Goal: Complete application form: Complete application form

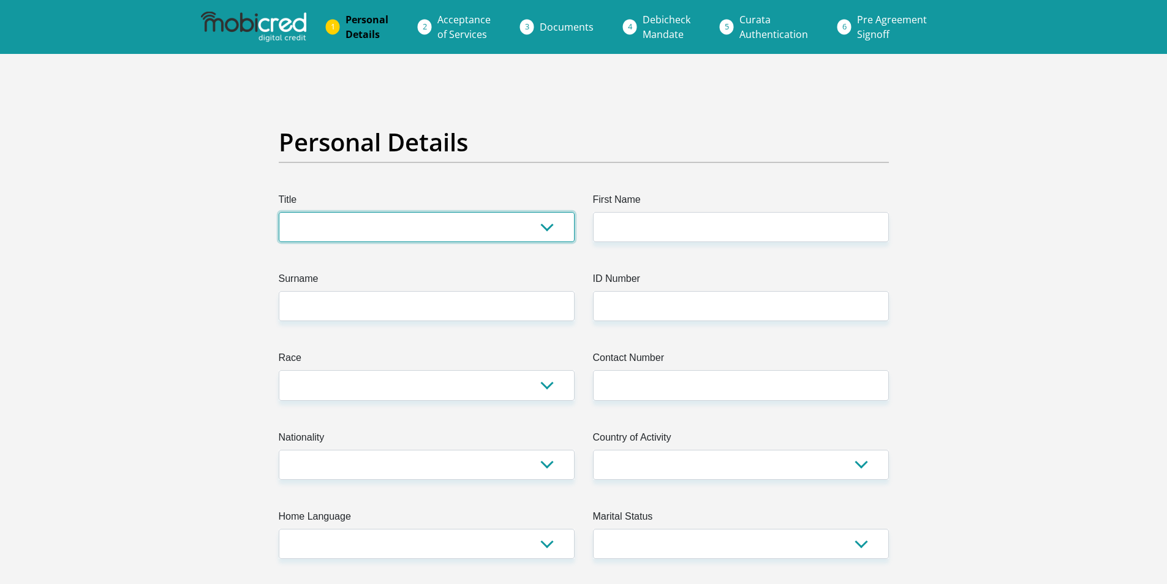
click at [368, 230] on select "Mr Ms Mrs Dr [PERSON_NAME]" at bounding box center [427, 227] width 296 height 30
select select "Ms"
click at [279, 212] on select "Mr Ms Mrs Dr Other" at bounding box center [427, 227] width 296 height 30
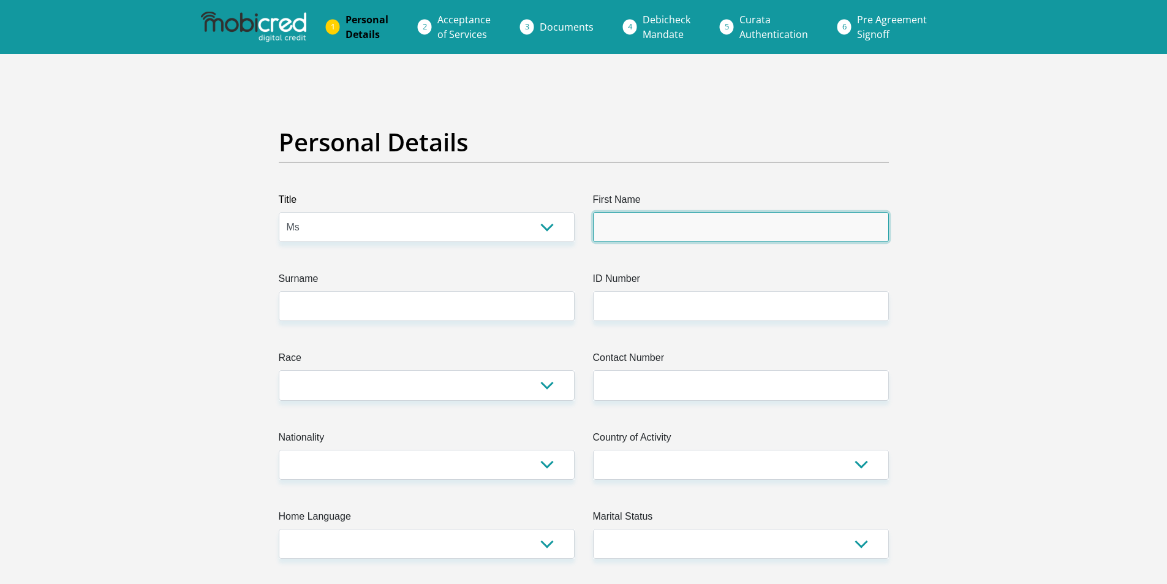
click at [670, 230] on input "First Name" at bounding box center [741, 227] width 296 height 30
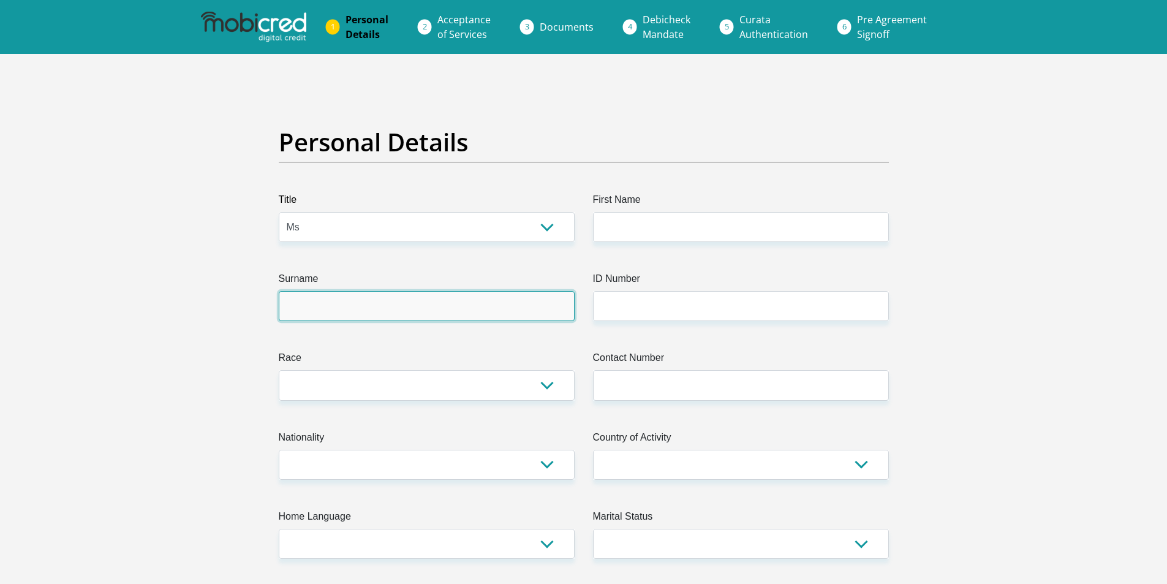
click at [428, 300] on input "Surname" at bounding box center [427, 306] width 296 height 30
type input "Ditsela"
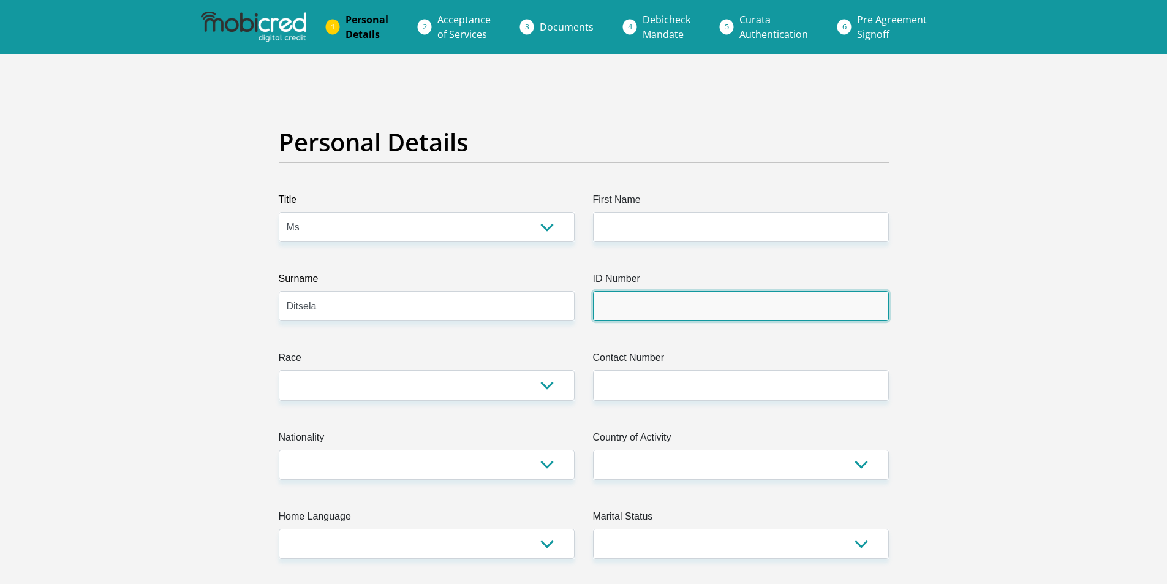
click at [662, 301] on input "ID Number" at bounding box center [741, 306] width 296 height 30
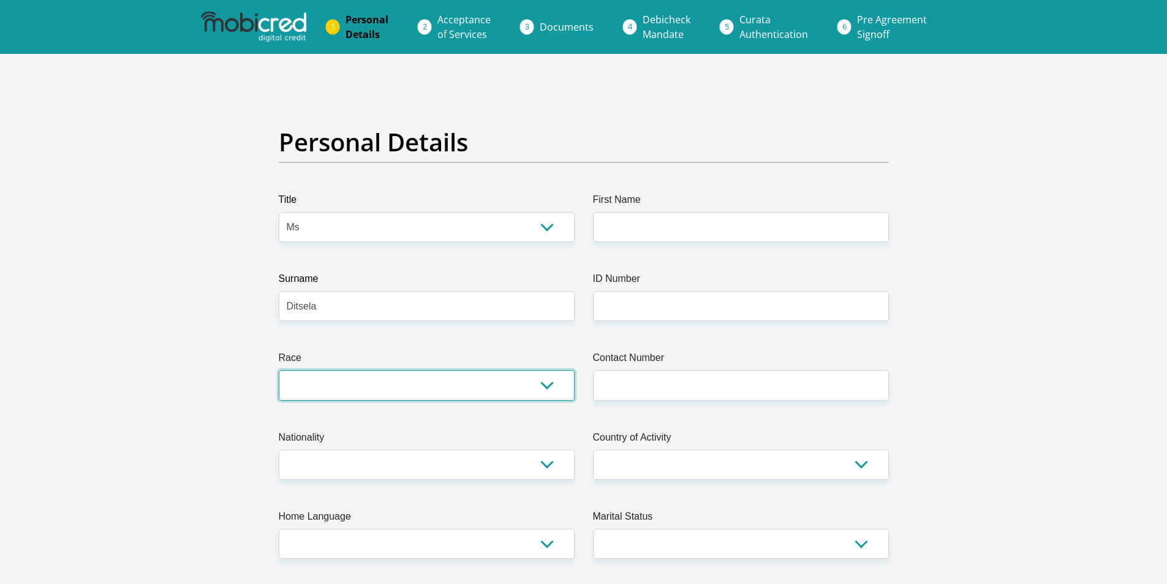
click at [326, 385] on select "Black Coloured Indian White Other" at bounding box center [427, 385] width 296 height 30
select select "1"
click at [279, 370] on select "Black Coloured Indian White Other" at bounding box center [427, 385] width 296 height 30
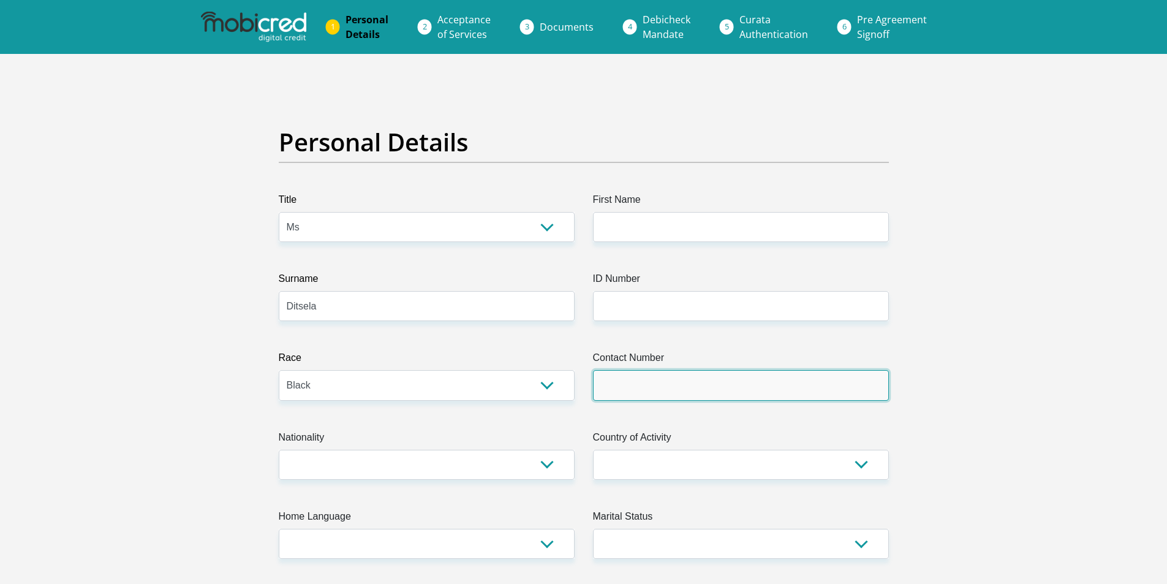
click at [662, 381] on input "Contact Number" at bounding box center [741, 385] width 296 height 30
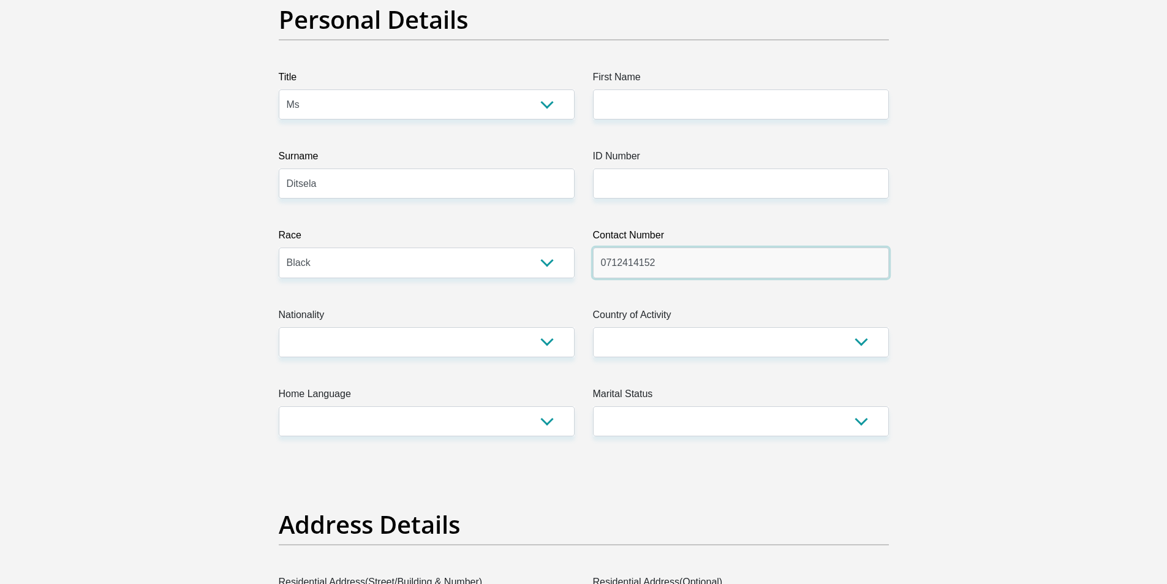
type input "0712414152"
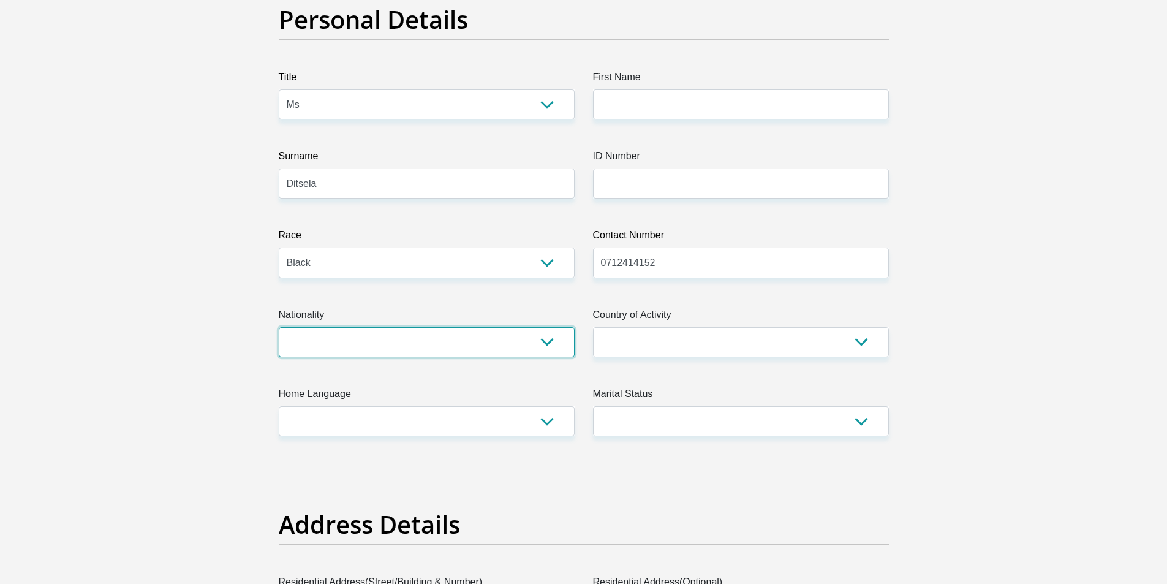
click at [376, 339] on select "South Africa Afghanistan Aland Islands Albania Algeria America Samoa American V…" at bounding box center [427, 342] width 296 height 30
select select "ZAF"
click at [279, 327] on select "South Africa Afghanistan Aland Islands Albania Algeria America Samoa American V…" at bounding box center [427, 342] width 296 height 30
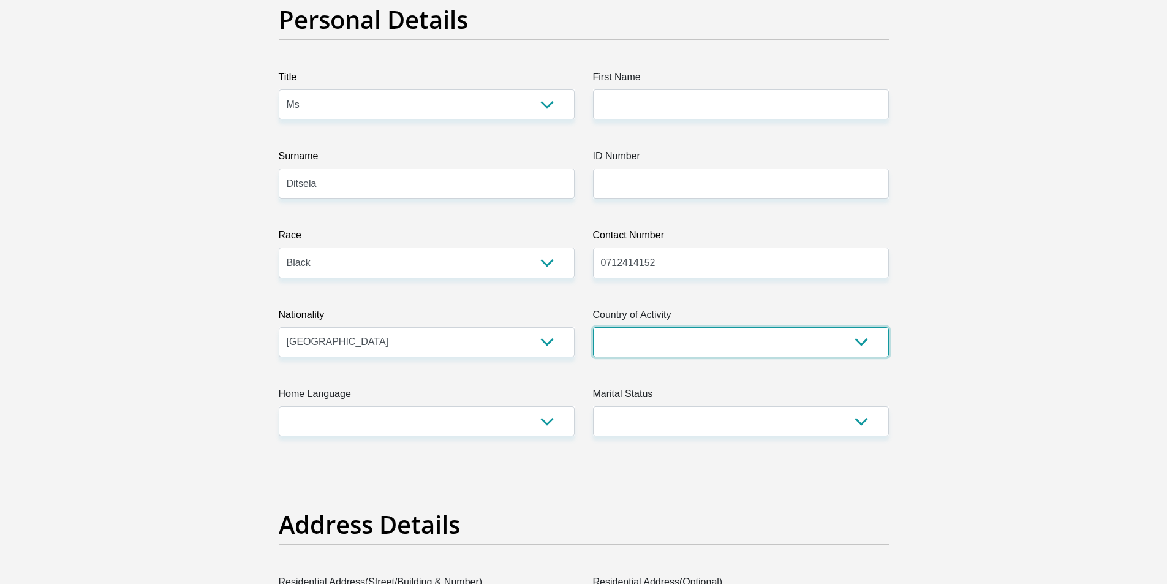
click at [612, 335] on select "South Africa Afghanistan Aland Islands Albania Algeria America Samoa American V…" at bounding box center [741, 342] width 296 height 30
select select "ZAF"
click at [593, 327] on select "South Africa Afghanistan Aland Islands Albania Algeria America Samoa American V…" at bounding box center [741, 342] width 296 height 30
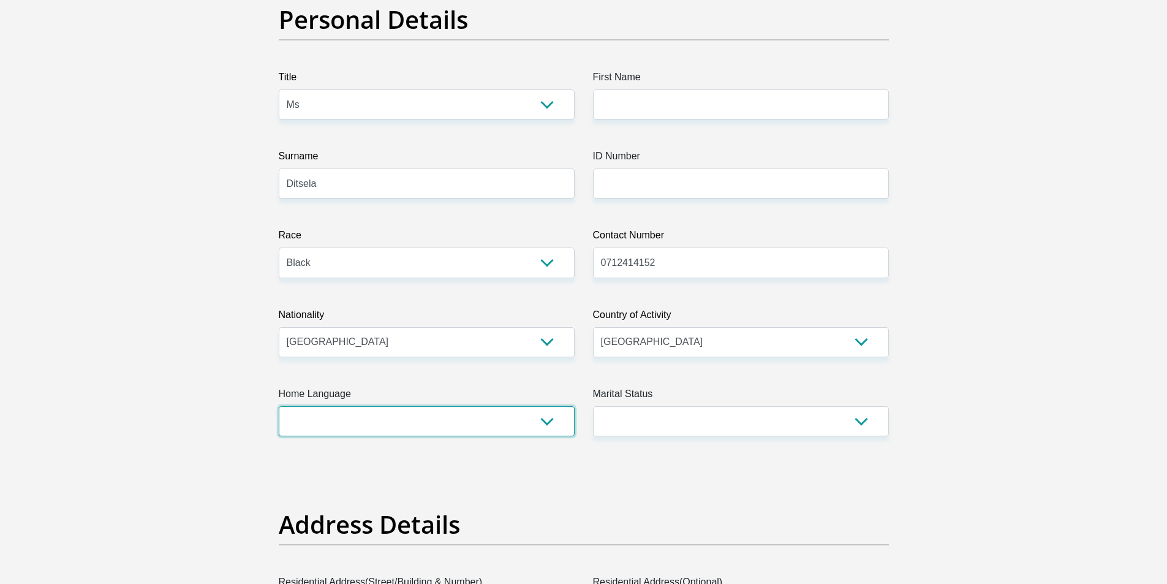
click at [354, 431] on select "Afrikaans English Sepedi South Ndebele Southern Sotho Swati Tsonga Tswana Venda…" at bounding box center [427, 421] width 296 height 30
select select "nso"
click at [279, 406] on select "Afrikaans English Sepedi South Ndebele Southern Sotho Swati Tsonga Tswana Venda…" at bounding box center [427, 421] width 296 height 30
click at [717, 426] on select "Married ANC Single Divorced Widowed Married COP or Customary Law" at bounding box center [741, 421] width 296 height 30
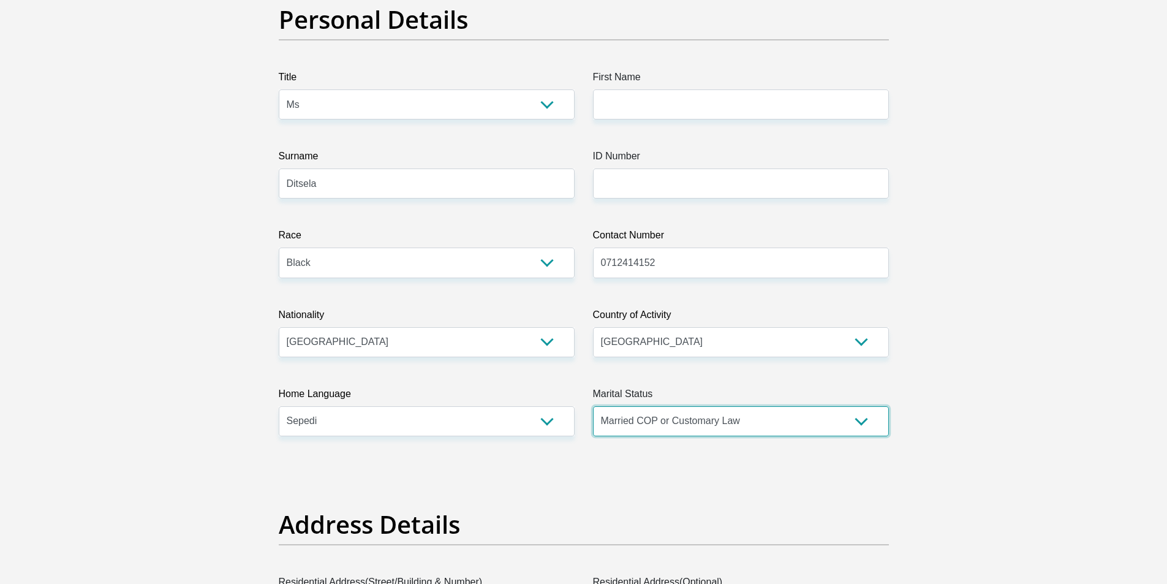
click at [593, 406] on select "Married ANC Single Divorced Widowed Married COP or Customary Law" at bounding box center [741, 421] width 296 height 30
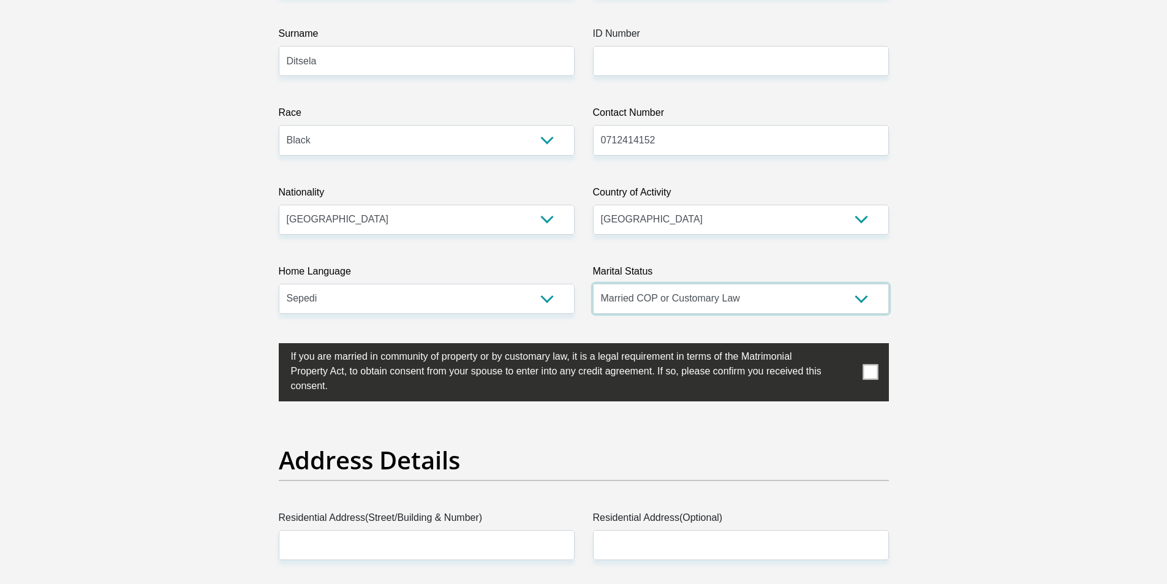
scroll to position [306, 0]
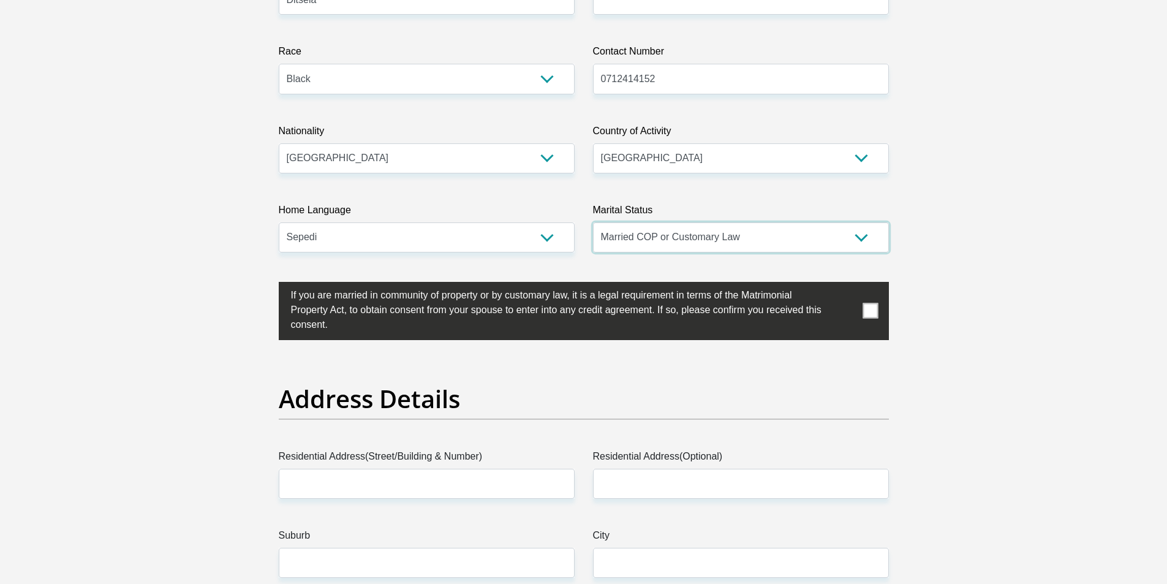
click at [659, 243] on select "Married ANC Single Divorced Widowed Married COP or Customary Law" at bounding box center [741, 237] width 296 height 30
select select "2"
click at [593, 222] on select "Married ANC Single Divorced Widowed Married COP or Customary Law" at bounding box center [741, 237] width 296 height 30
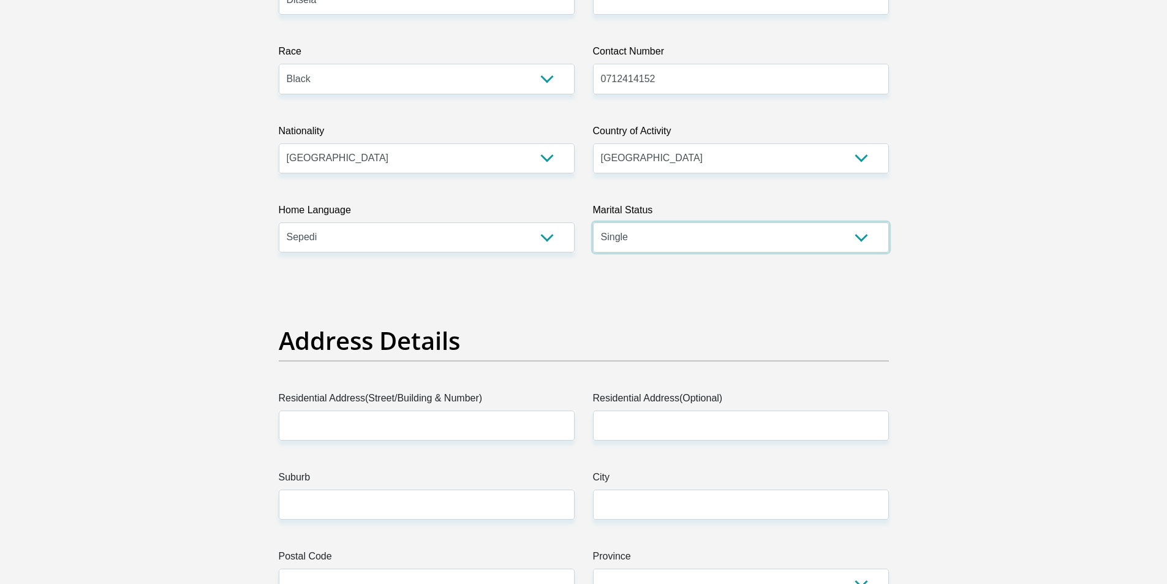
scroll to position [368, 0]
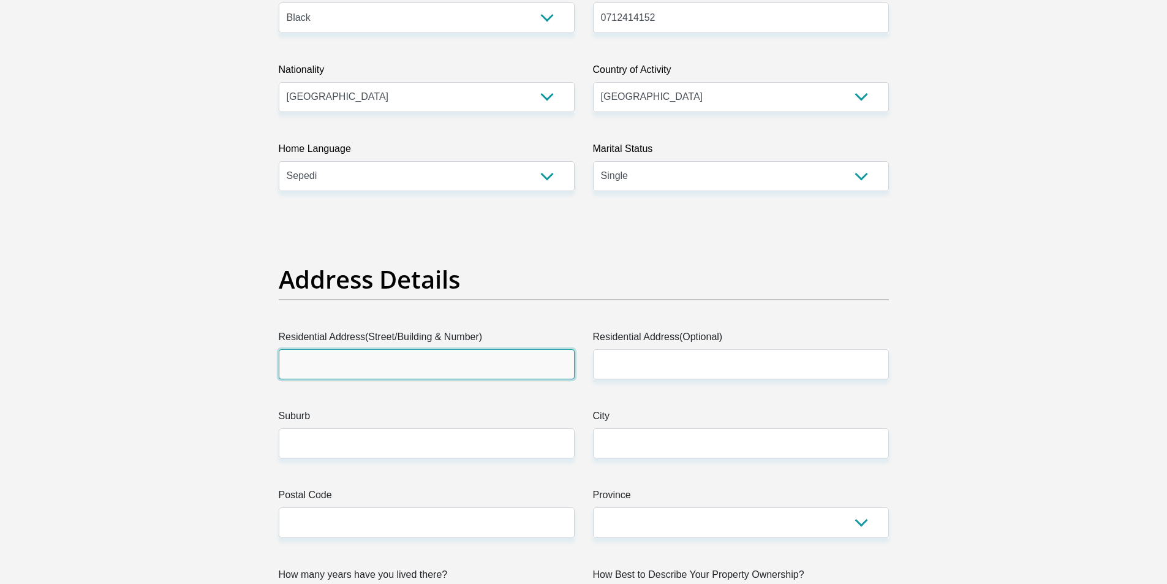
click at [440, 365] on input "Residential Address(Street/Building & Number)" at bounding box center [427, 364] width 296 height 30
type input "39 - 15 avenue, Alexandra"
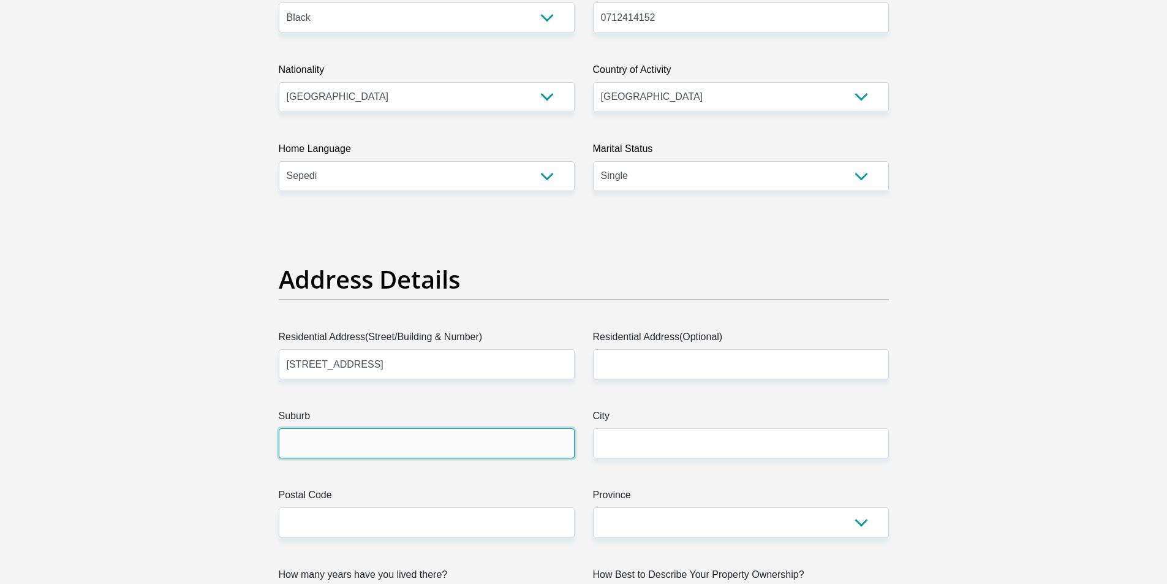
type input "Johannesburg"
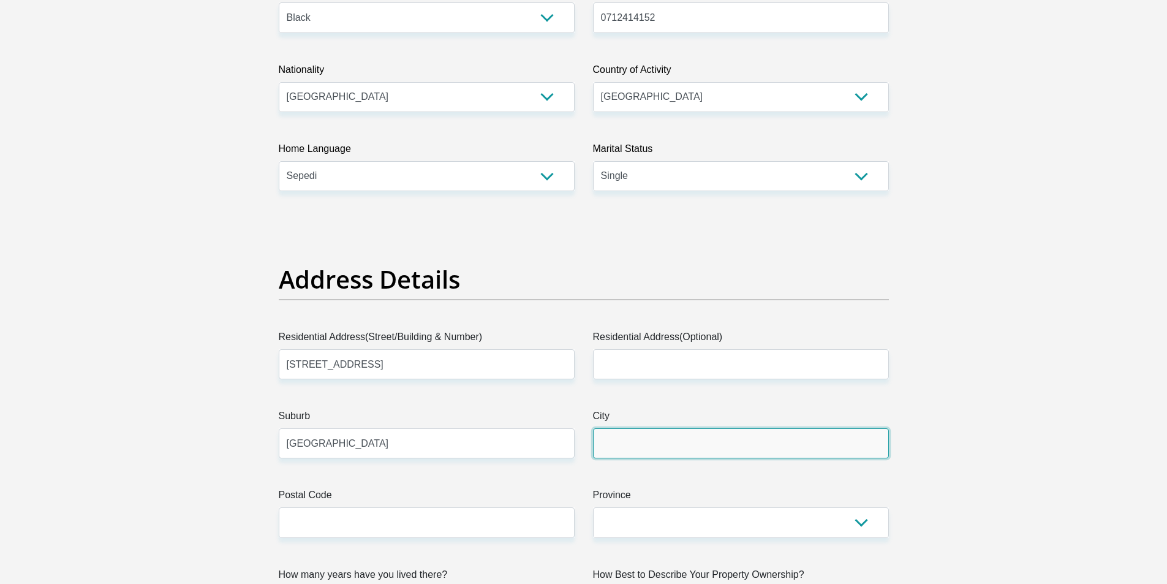
type input "Johannesburg"
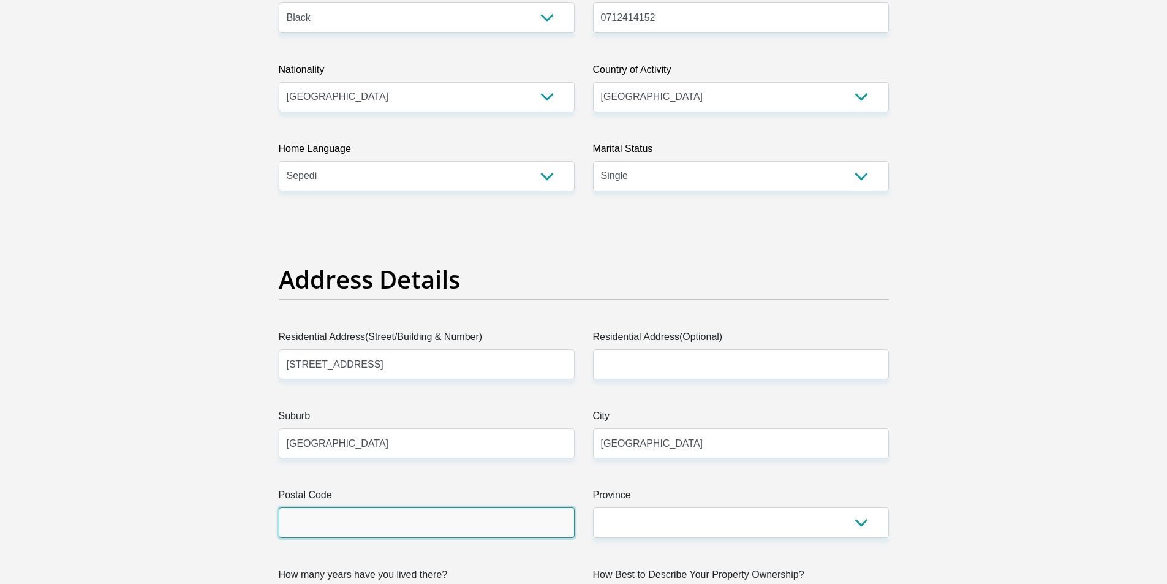
type input "2089"
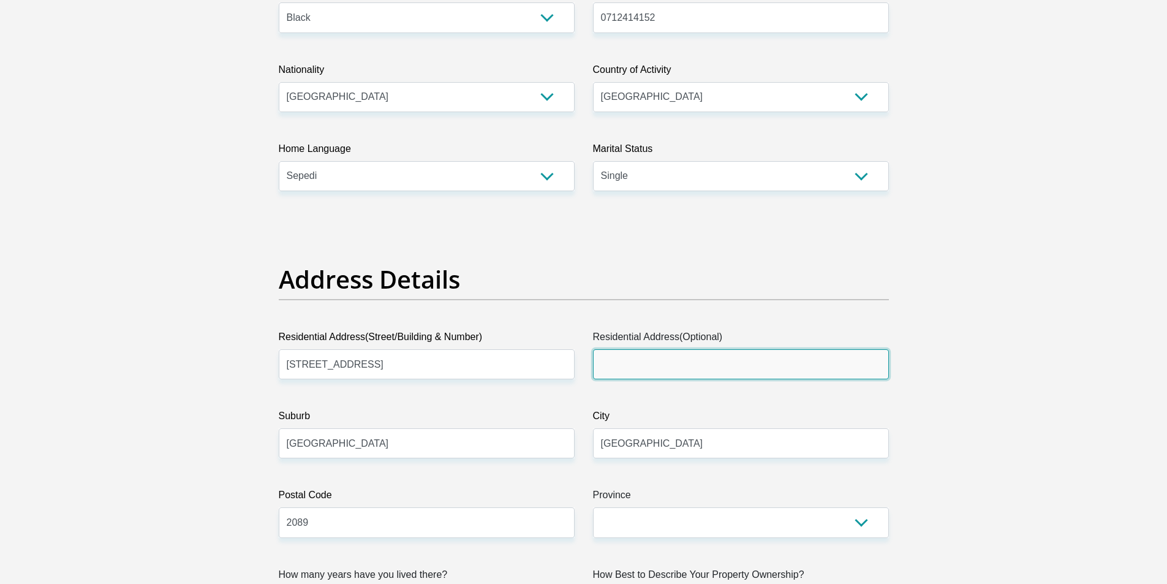
click at [665, 362] on input "Residential Address(Optional)" at bounding box center [741, 364] width 296 height 30
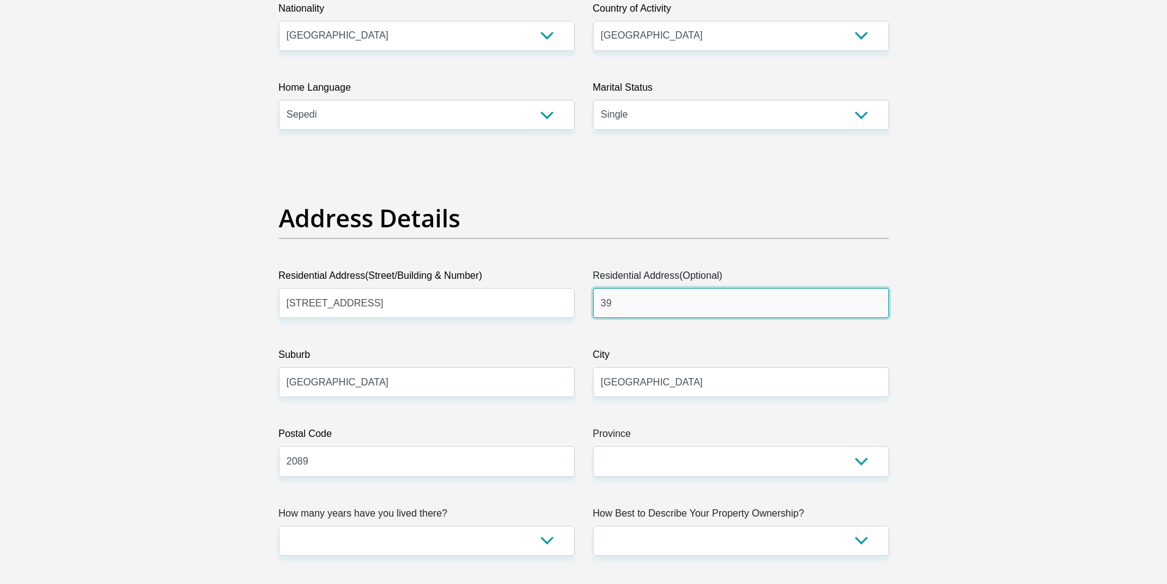
type input "3"
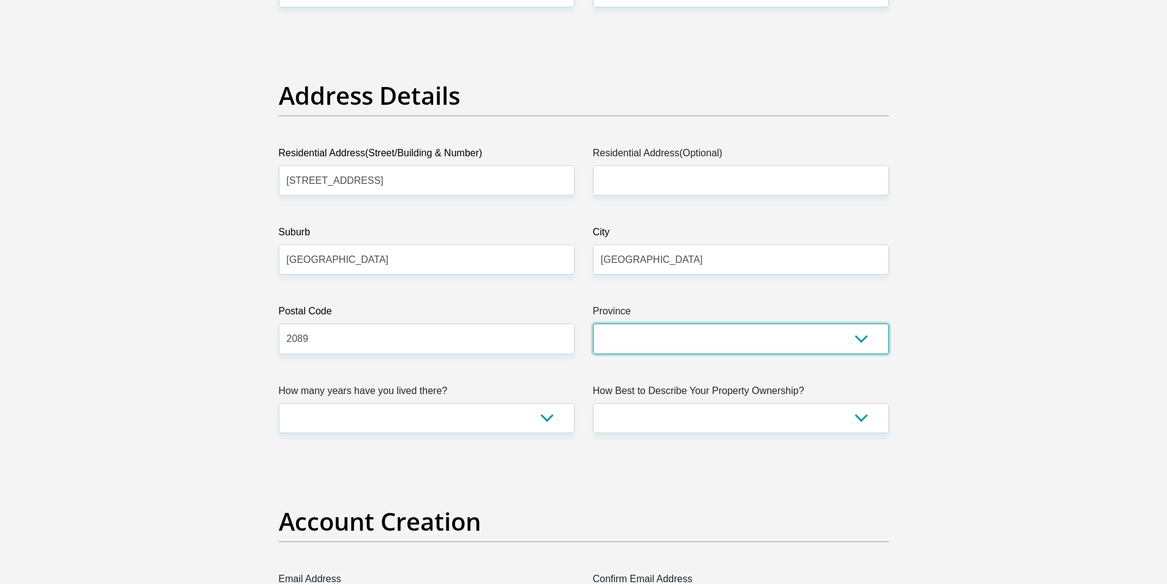
click at [667, 347] on select "Eastern Cape Free State Gauteng KwaZulu-Natal Limpopo Mpumalanga Northern Cape …" at bounding box center [741, 338] width 296 height 30
select select "Gauteng"
click at [593, 323] on select "Eastern Cape Free State Gauteng KwaZulu-Natal Limpopo Mpumalanga Northern Cape …" at bounding box center [741, 338] width 296 height 30
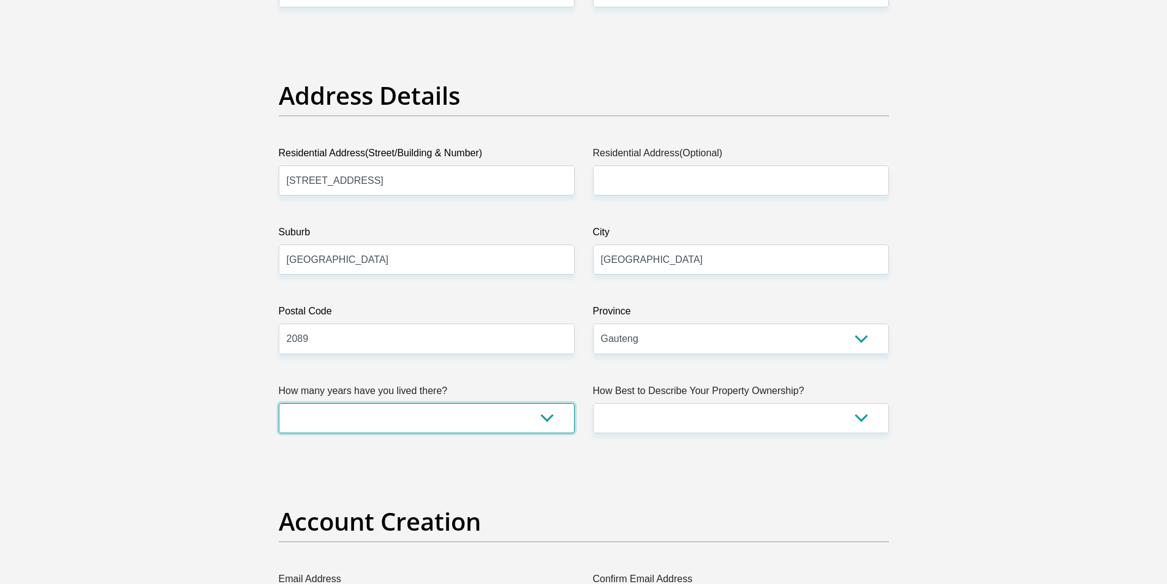
click at [433, 418] on select "less than 1 year 1-3 years 3-5 years 5+ years" at bounding box center [427, 418] width 296 height 30
select select "5"
click at [279, 403] on select "less than 1 year 1-3 years 3-5 years 5+ years" at bounding box center [427, 418] width 296 height 30
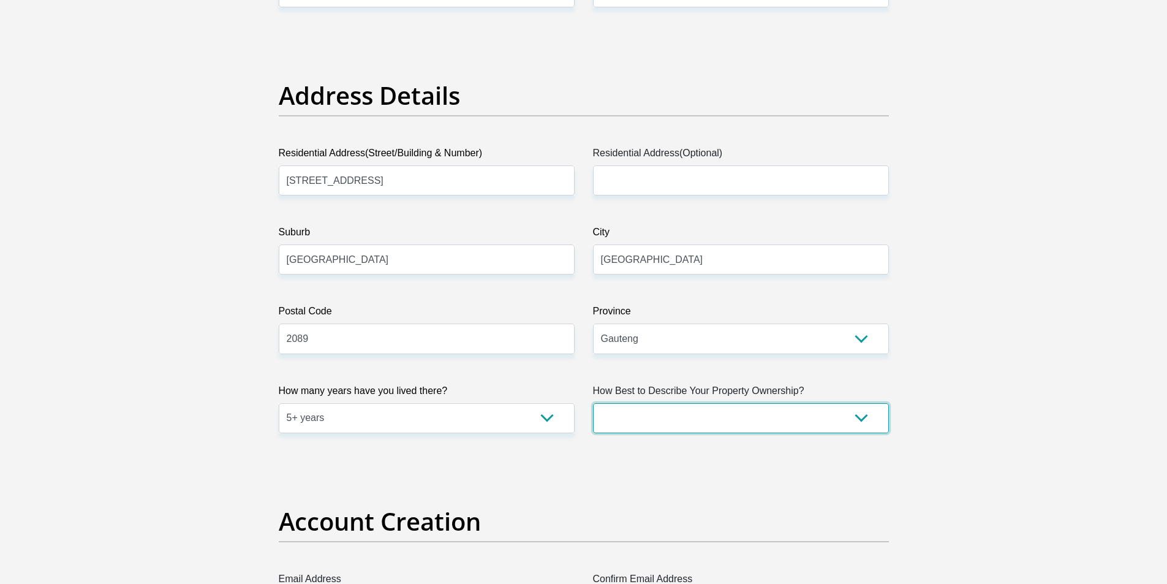
click at [684, 418] on select "Owned Rented Family Owned Company Dwelling" at bounding box center [741, 418] width 296 height 30
select select "Owned"
click at [593, 403] on select "Owned Rented Family Owned Company Dwelling" at bounding box center [741, 418] width 296 height 30
click at [671, 423] on select "Owned Rented Family Owned Company Dwelling" at bounding box center [741, 418] width 296 height 30
click at [593, 403] on select "Owned Rented Family Owned Company Dwelling" at bounding box center [741, 418] width 296 height 30
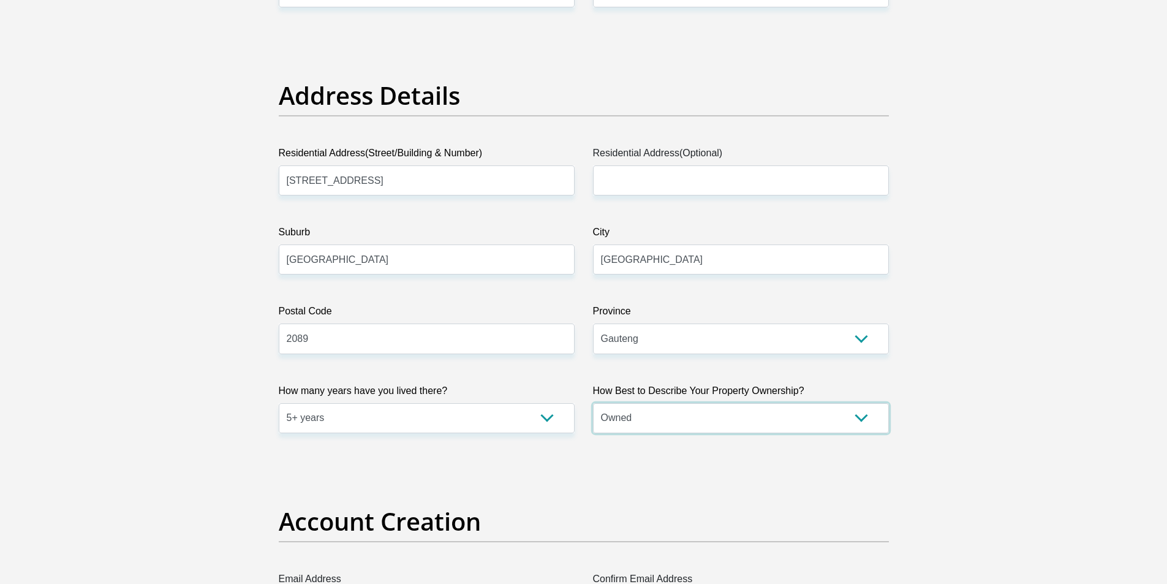
scroll to position [796, 0]
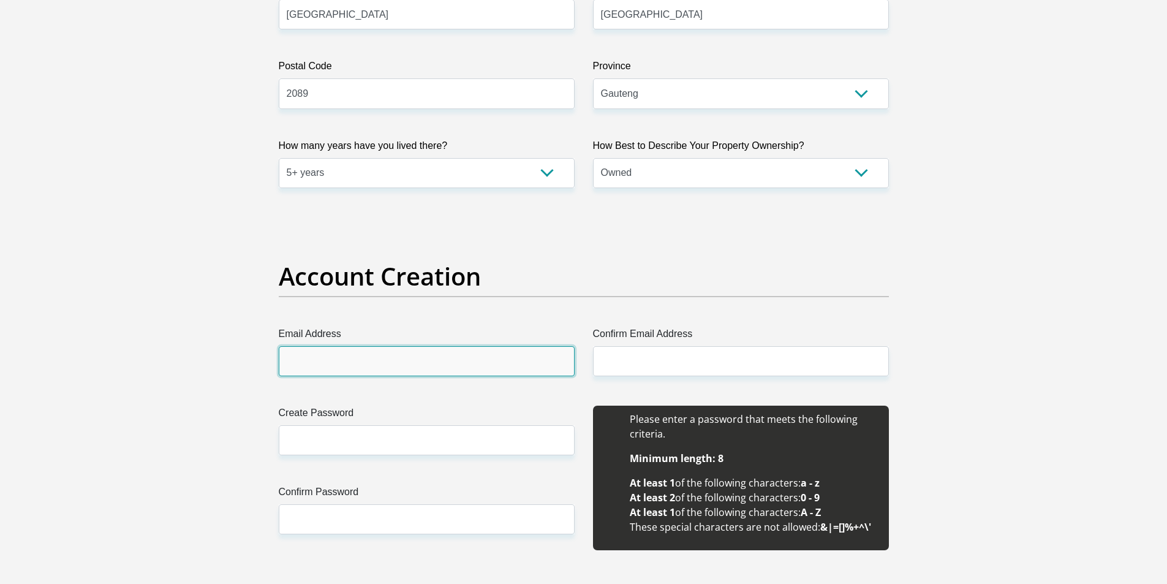
click at [426, 368] on input "Email Address" at bounding box center [427, 361] width 296 height 30
type input "maswabineo1@gmail.com"
drag, startPoint x: 433, startPoint y: 363, endPoint x: 222, endPoint y: 363, distance: 210.1
type input "nditsela@clientele.co.za"
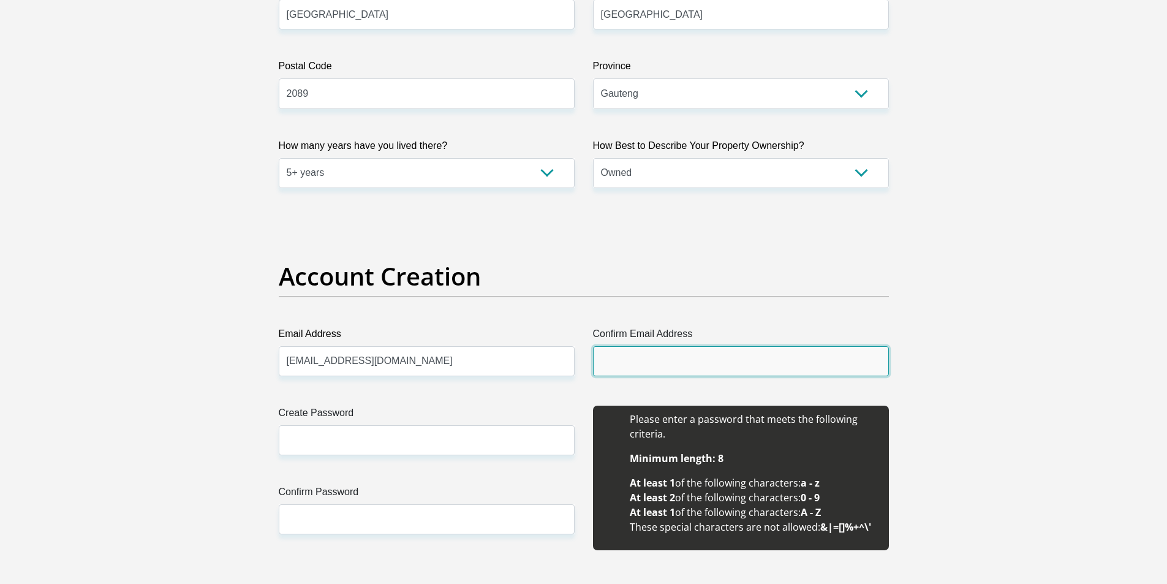
click at [732, 357] on input "Confirm Email Address" at bounding box center [741, 361] width 296 height 30
paste input "nditsela@clientele.co.za"
type input "nditsela@clientele.co.za"
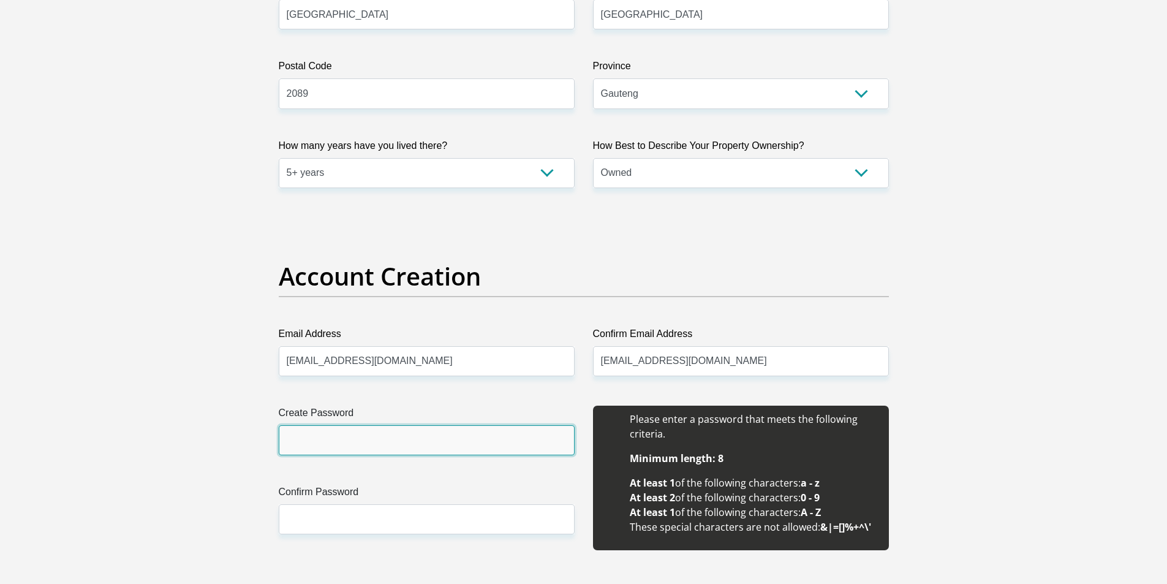
click at [384, 434] on input "Create Password" at bounding box center [427, 440] width 296 height 30
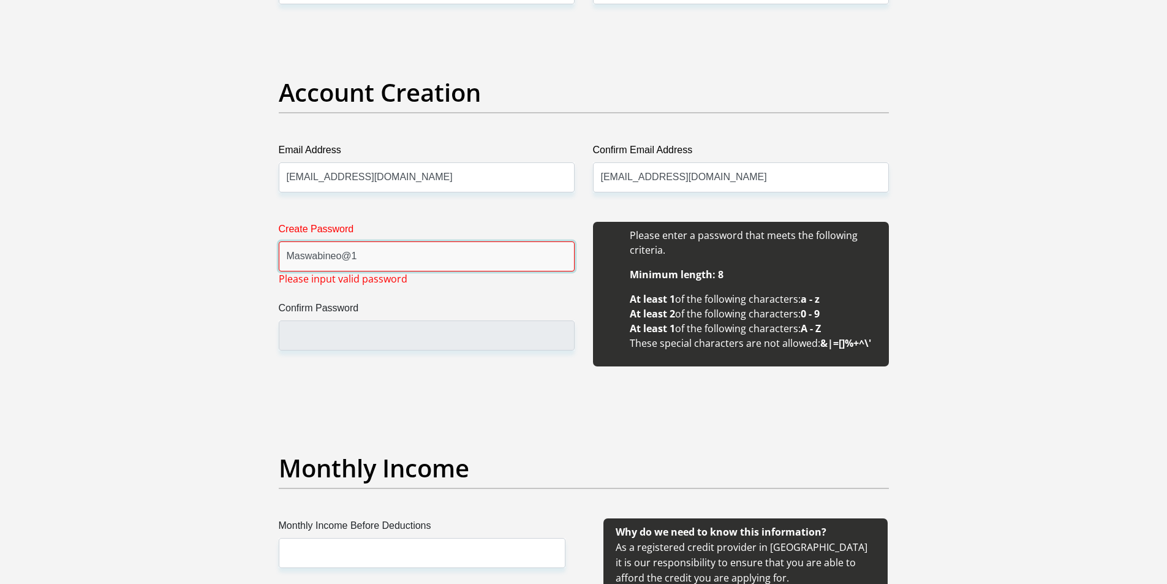
click at [371, 252] on input "Maswabineo@1" at bounding box center [427, 256] width 296 height 30
click at [379, 327] on input "Confirm Password" at bounding box center [427, 335] width 296 height 30
click at [378, 333] on input "Confirm Password" at bounding box center [427, 335] width 296 height 30
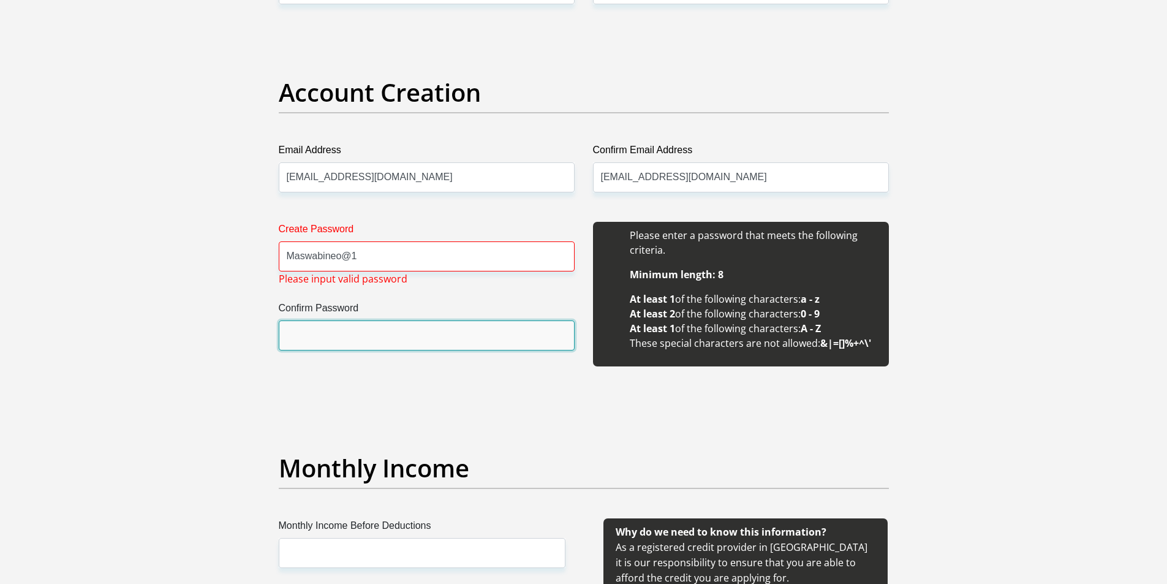
click at [378, 334] on input "Confirm Password" at bounding box center [427, 335] width 296 height 30
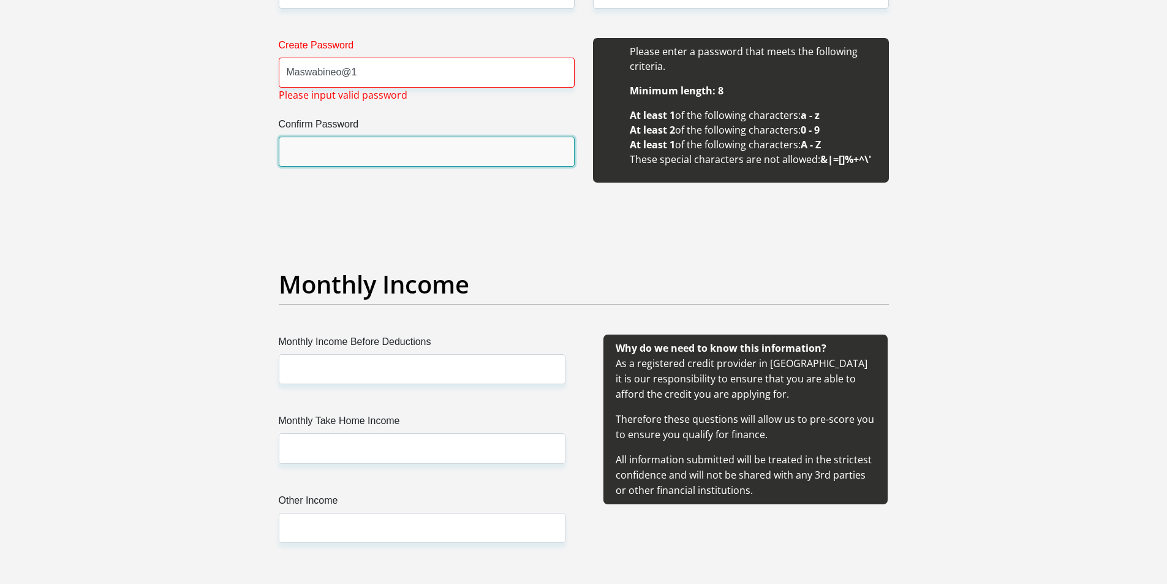
click at [338, 146] on input "Confirm Password" at bounding box center [427, 152] width 296 height 30
click at [368, 67] on input "Maswabineo@1" at bounding box center [427, 73] width 296 height 30
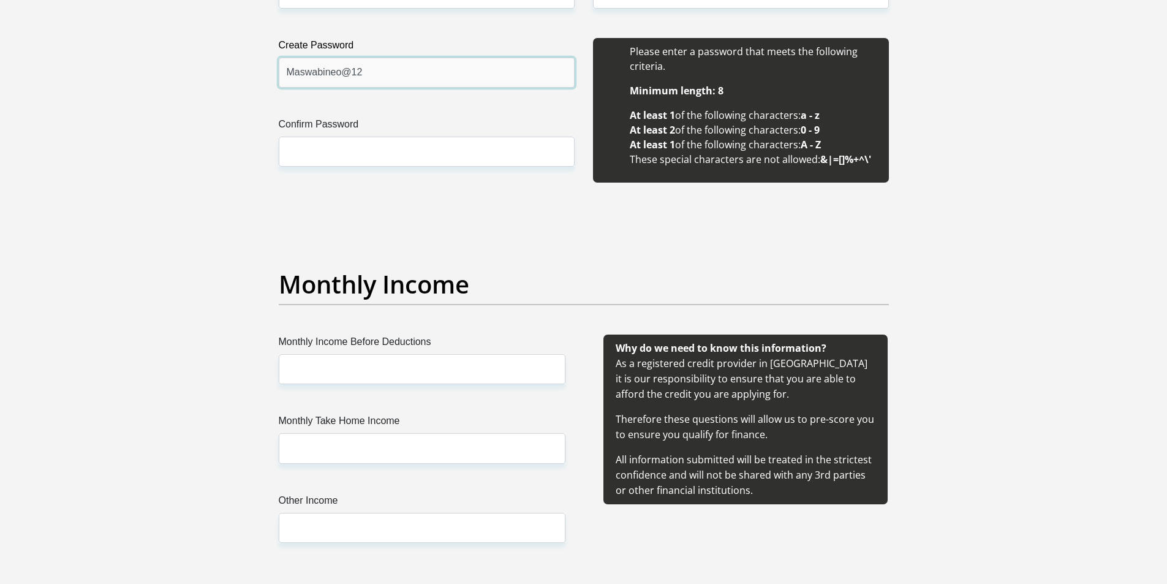
type input "Maswabineo@12"
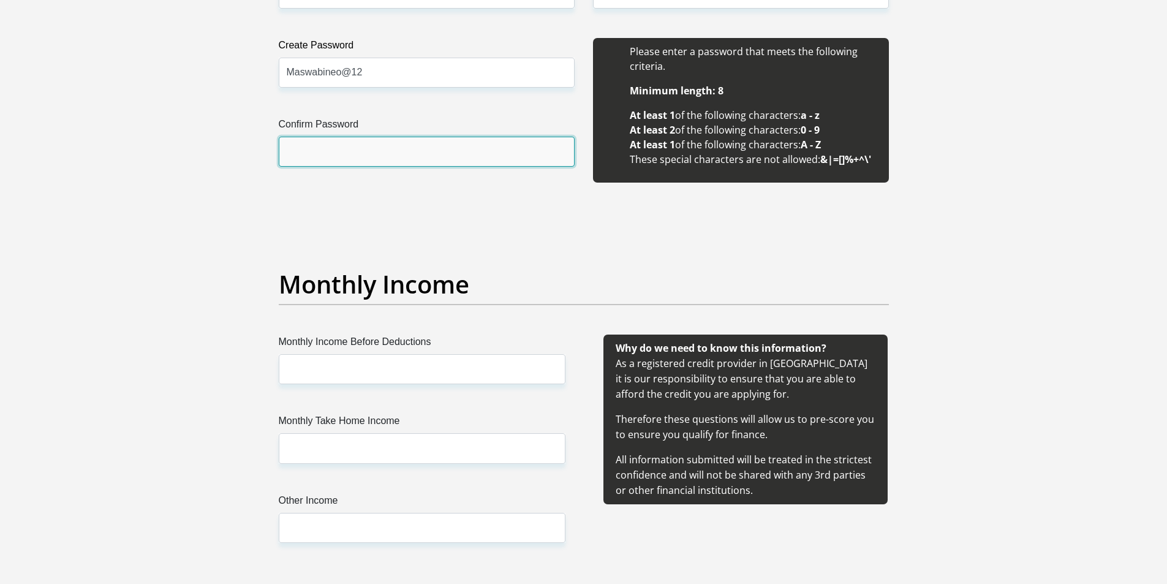
click at [364, 164] on input "Confirm Password" at bounding box center [427, 152] width 296 height 30
paste input "Maswabineo@1"
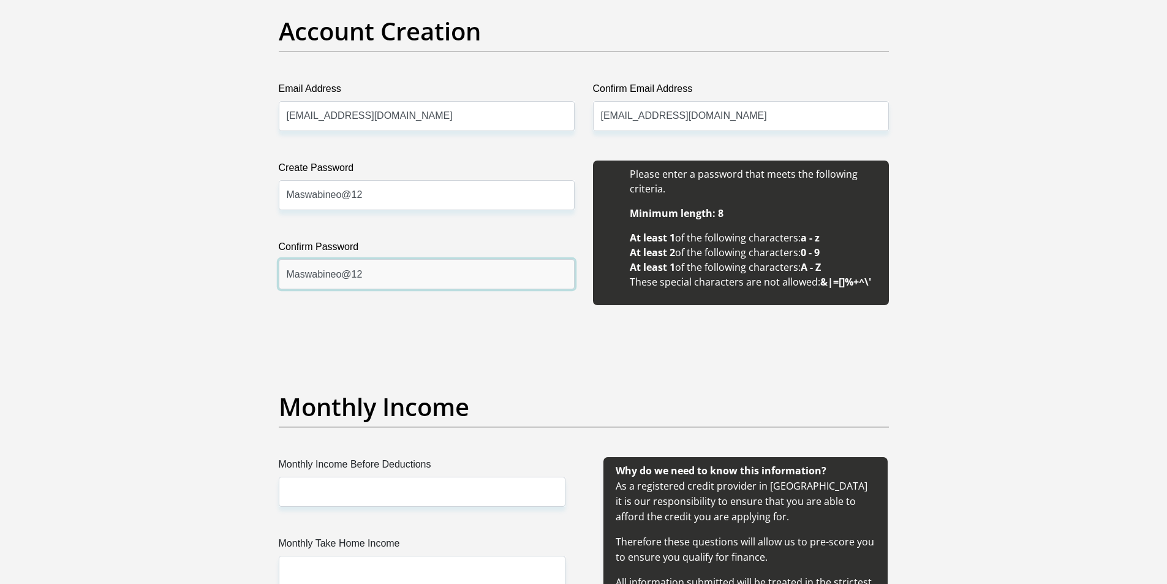
type input "Maswabineo@12"
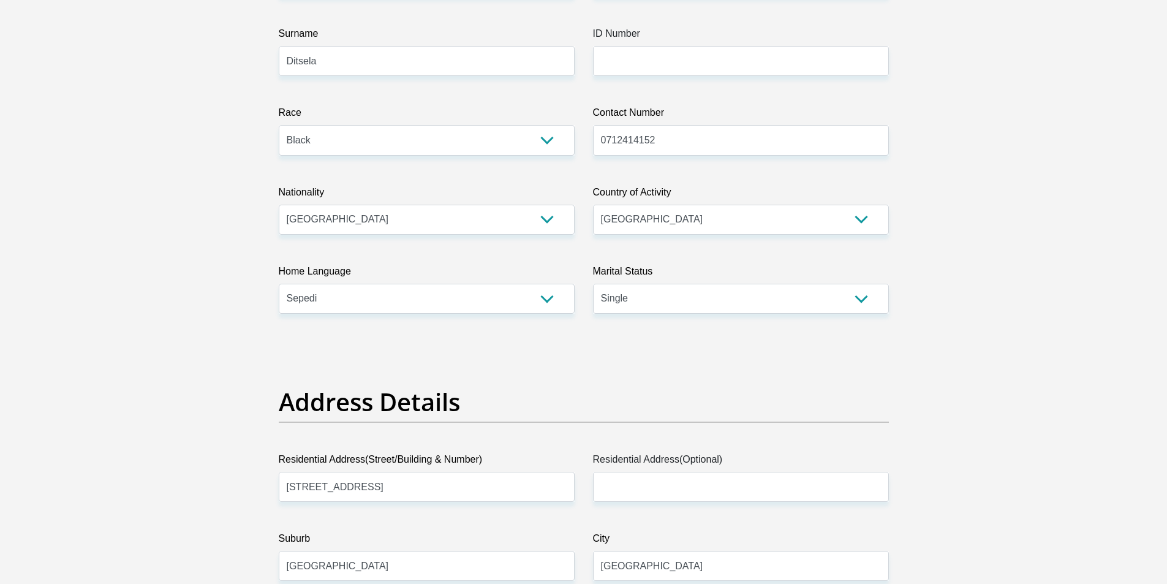
scroll to position [61, 0]
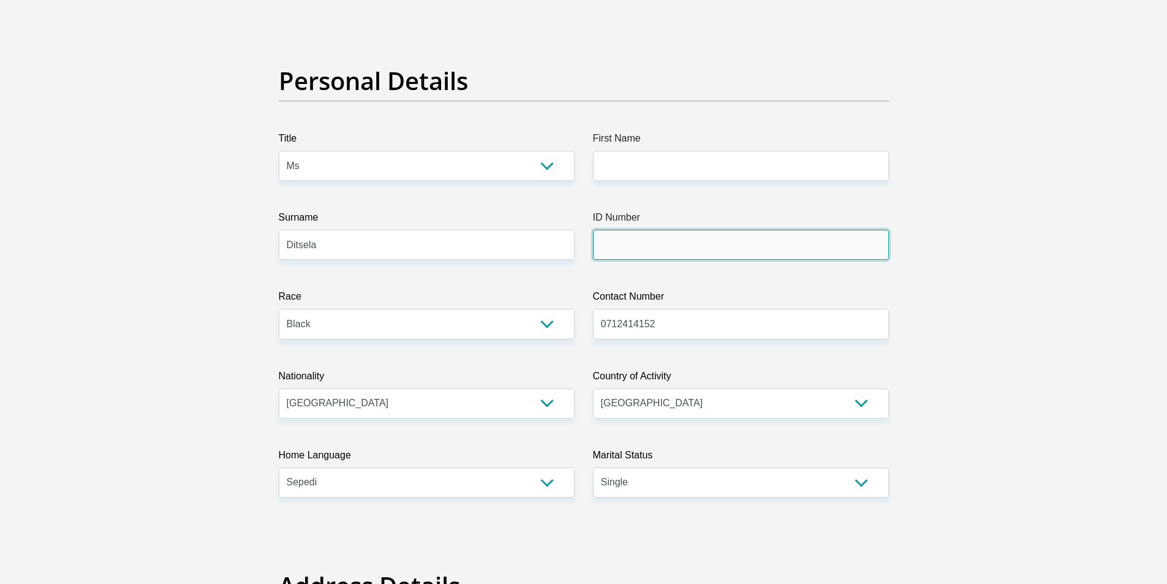
click at [641, 250] on input "ID Number" at bounding box center [741, 245] width 296 height 30
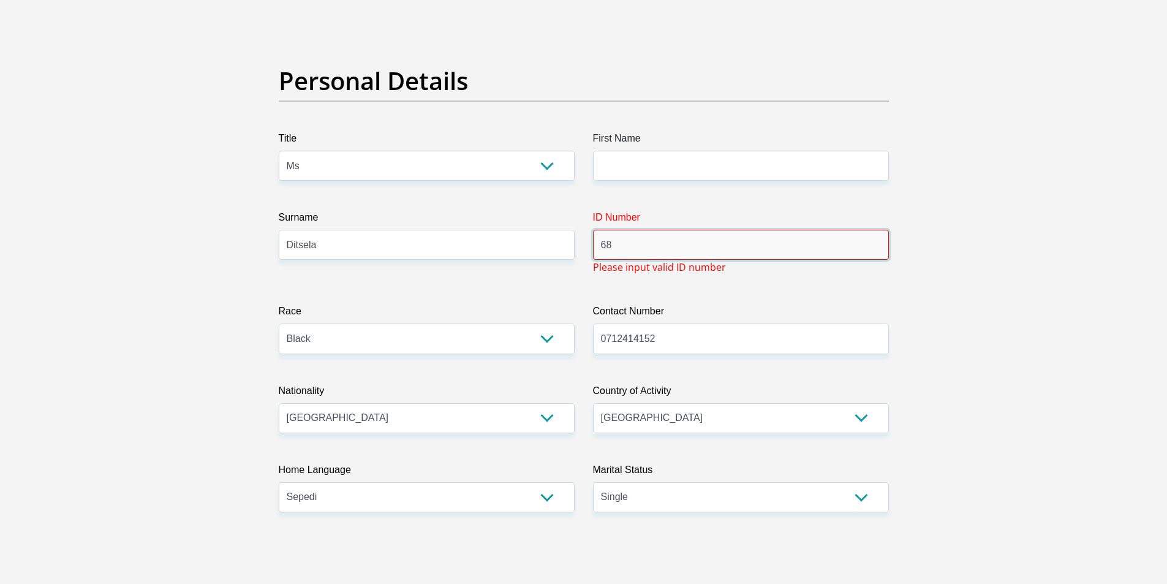
type input "6"
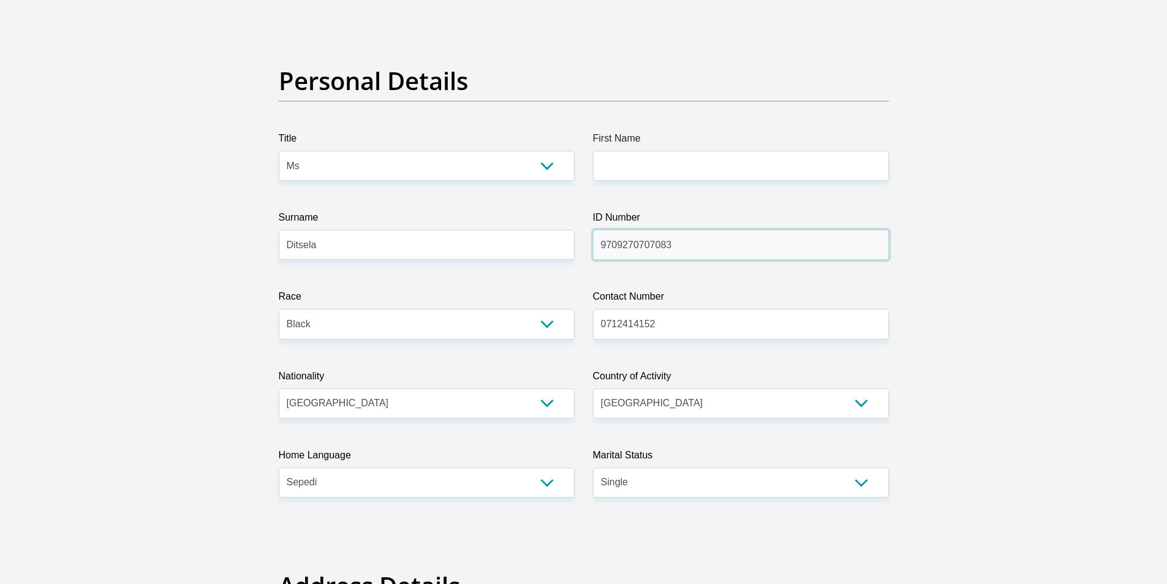
type input "9709270707083"
click at [640, 156] on input "First Name" at bounding box center [741, 166] width 296 height 30
type input "Neo"
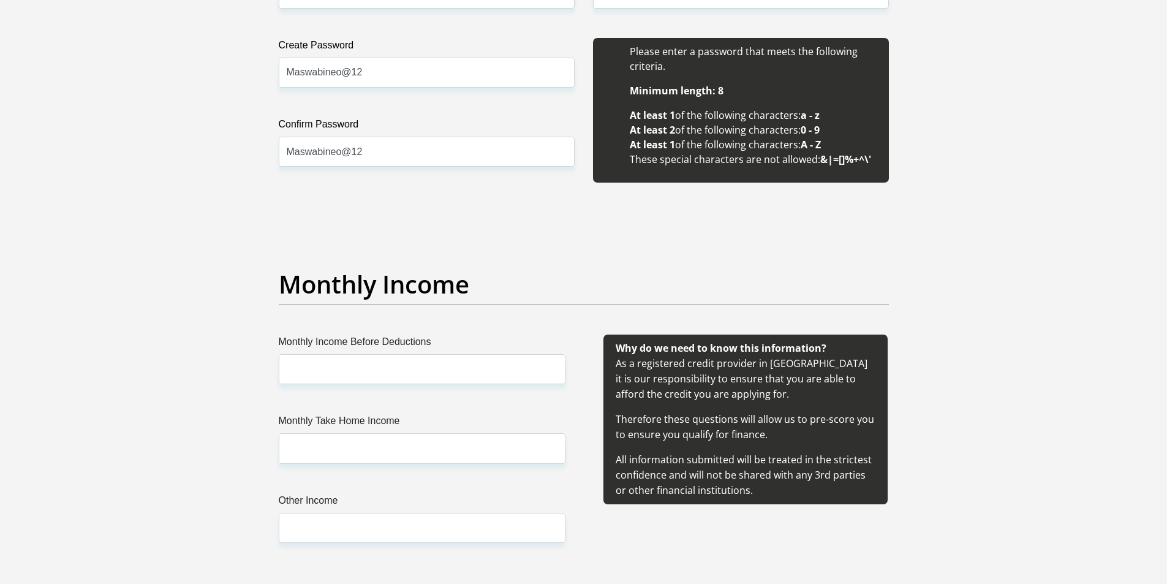
scroll to position [1348, 0]
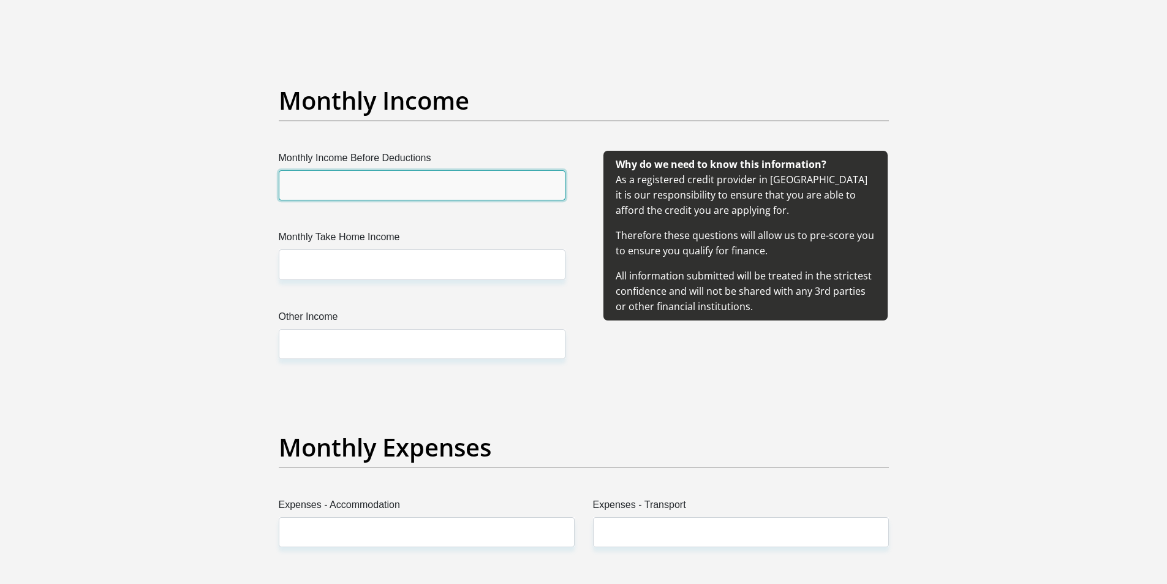
click at [376, 187] on input "Monthly Income Before Deductions" at bounding box center [422, 185] width 287 height 30
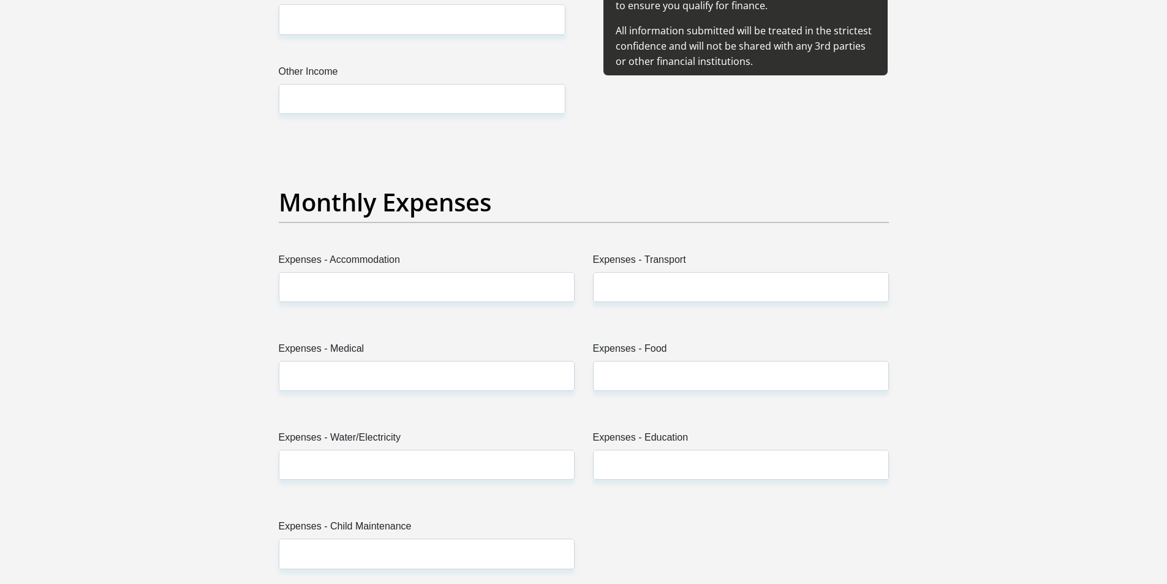
scroll to position [1532, 0]
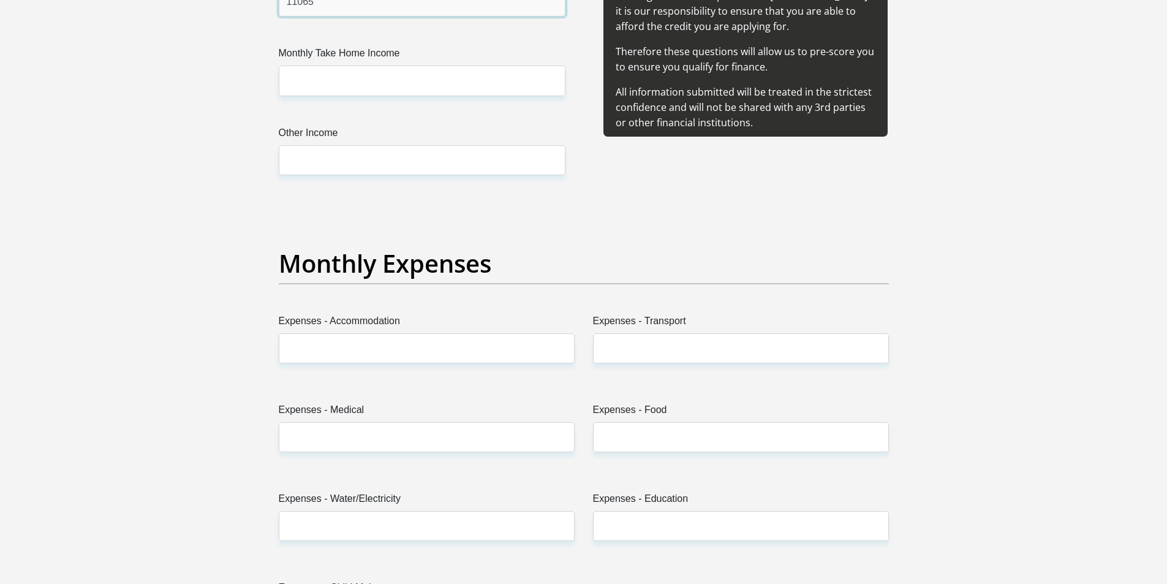
type input "11065"
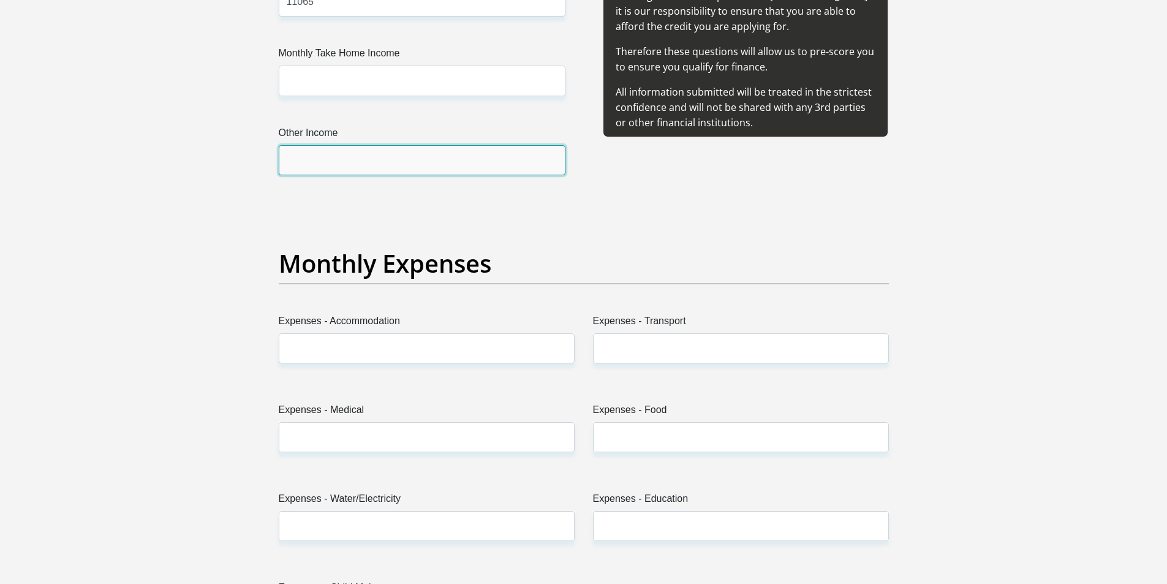
click at [309, 172] on input "Other Income" at bounding box center [422, 160] width 287 height 30
type input "3000"
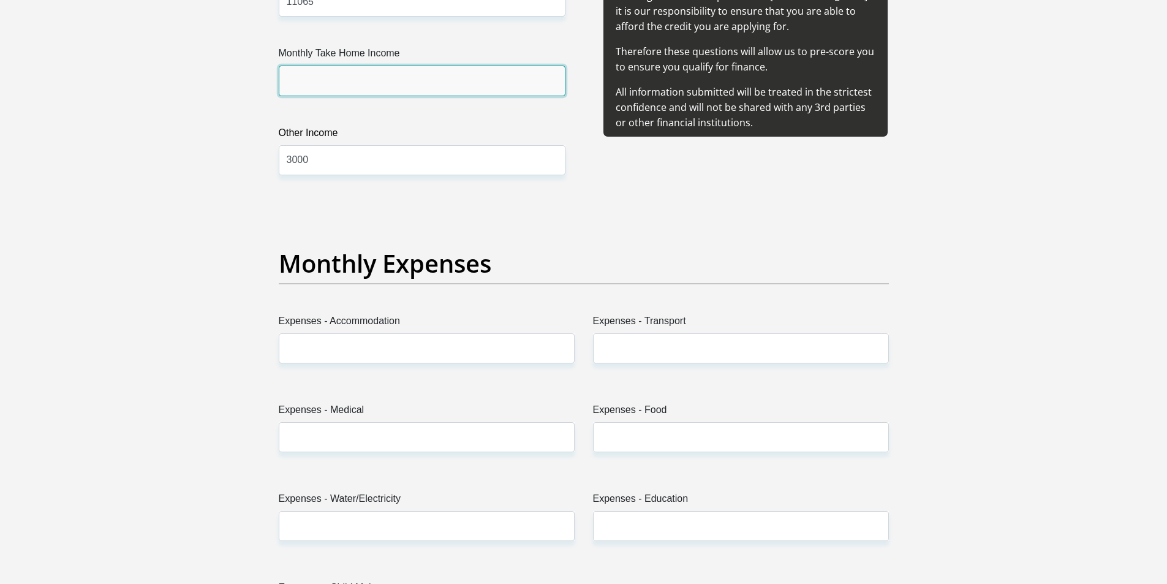
click at [300, 86] on input "Monthly Take Home Income" at bounding box center [422, 81] width 287 height 30
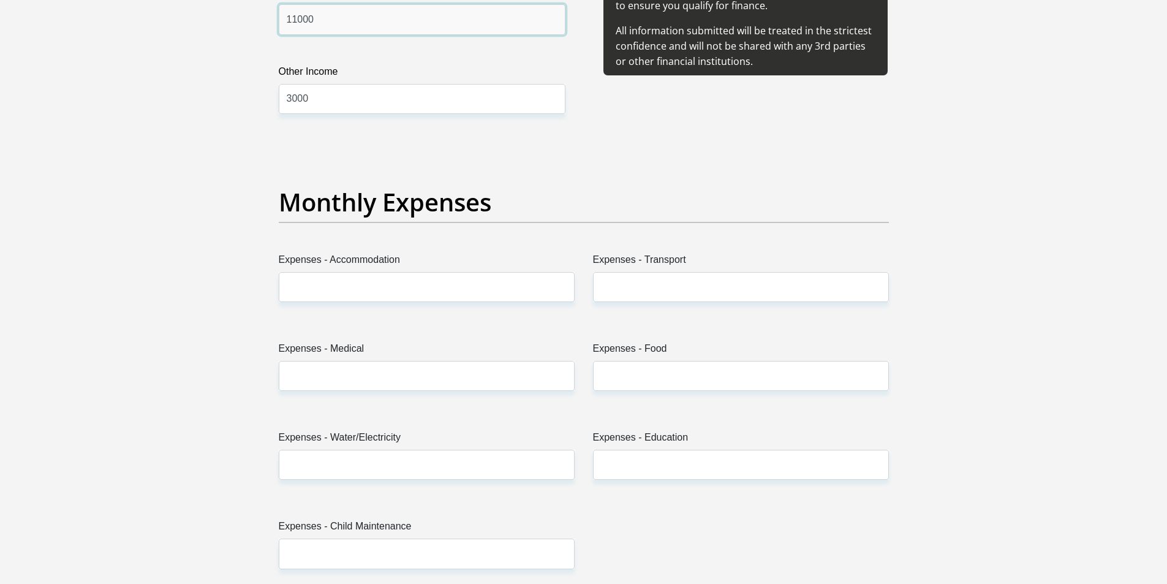
scroll to position [1654, 0]
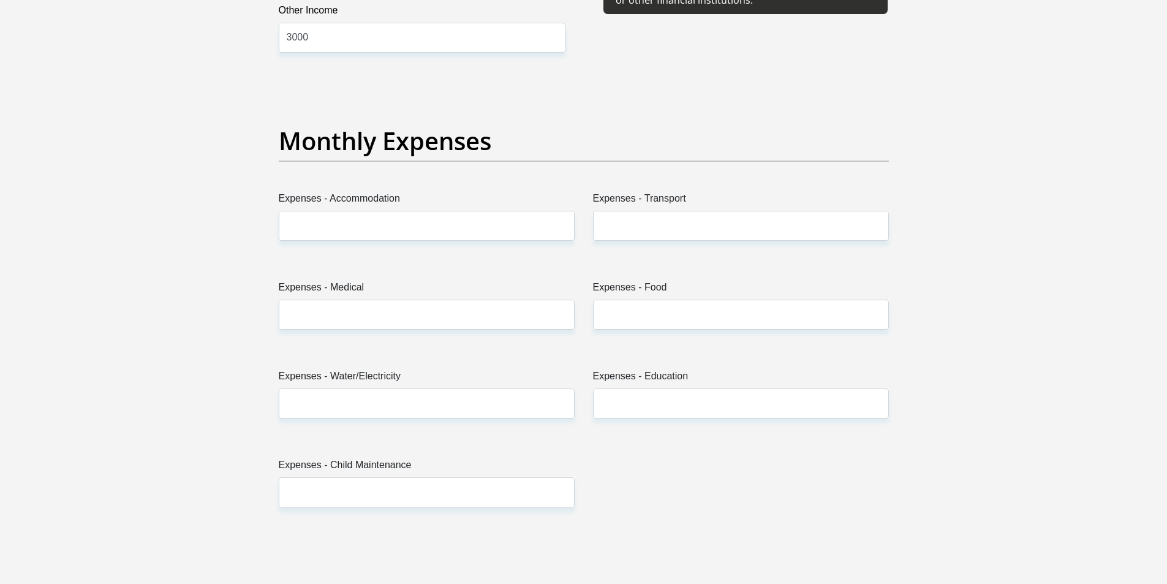
type input "11000"
click at [452, 230] on input "Expenses - Accommodation" at bounding box center [427, 226] width 296 height 30
type input "0"
click at [644, 232] on input "Expenses - Transport" at bounding box center [741, 226] width 296 height 30
type input "800"
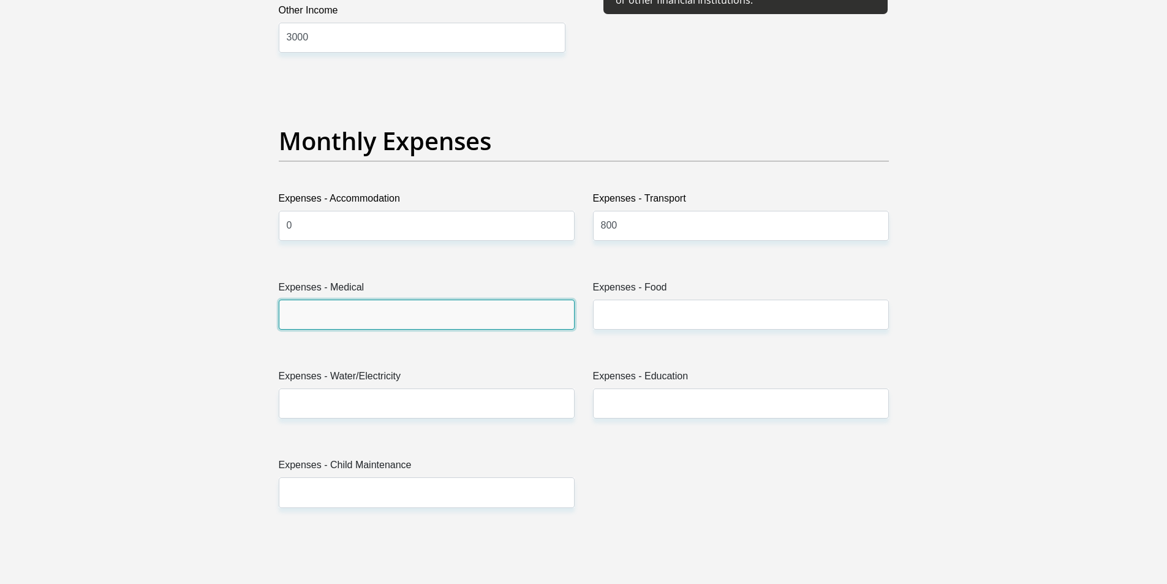
click at [512, 312] on input "Expenses - Medical" at bounding box center [427, 315] width 296 height 30
type input "0"
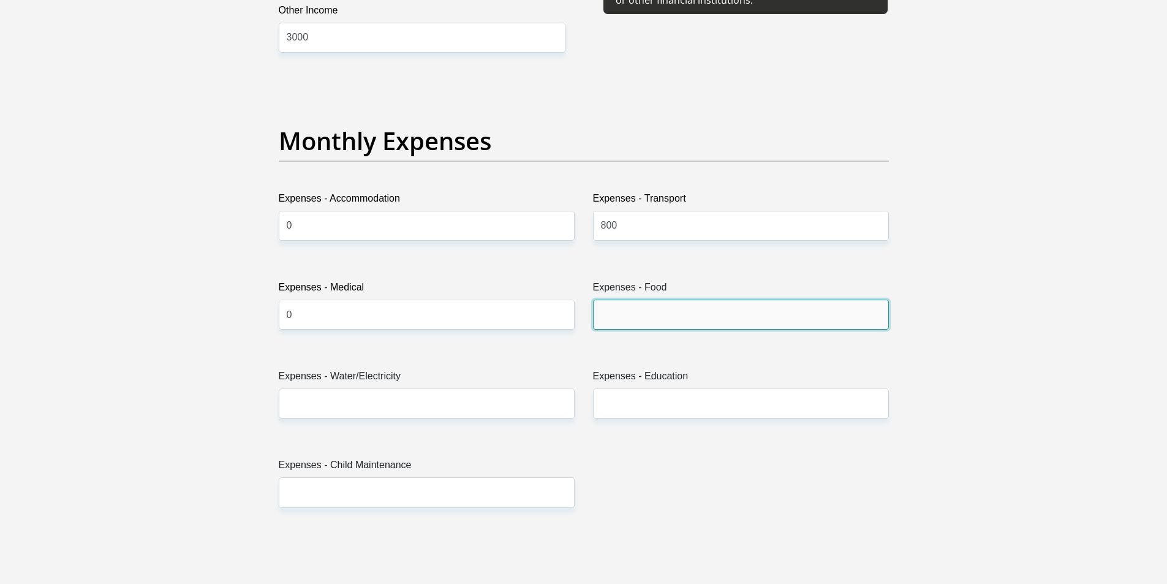
click at [682, 303] on input "Expenses - Food" at bounding box center [741, 315] width 296 height 30
type input "800"
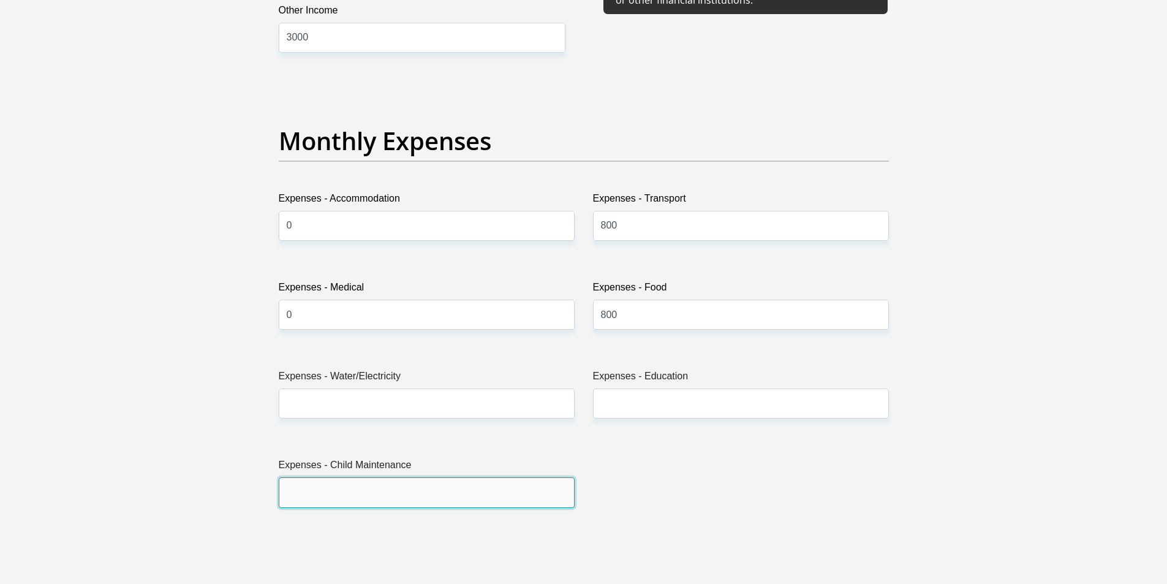
click at [370, 495] on input "Expenses - Child Maintenance" at bounding box center [427, 492] width 296 height 30
type input "0"
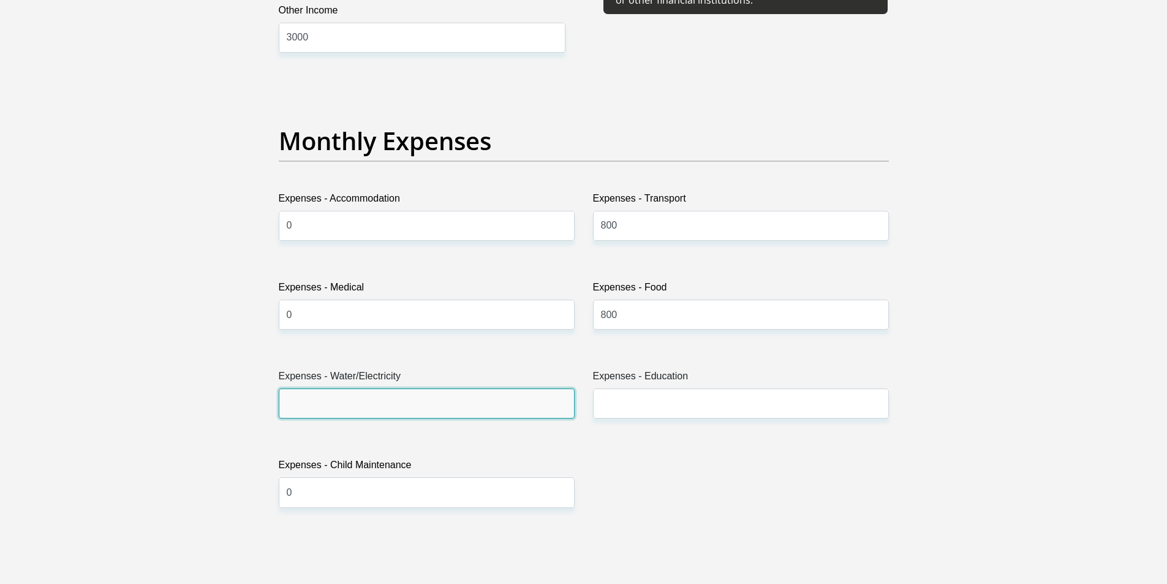
click at [399, 404] on input "Expenses - Water/Electricity" at bounding box center [427, 403] width 296 height 30
type input "0"
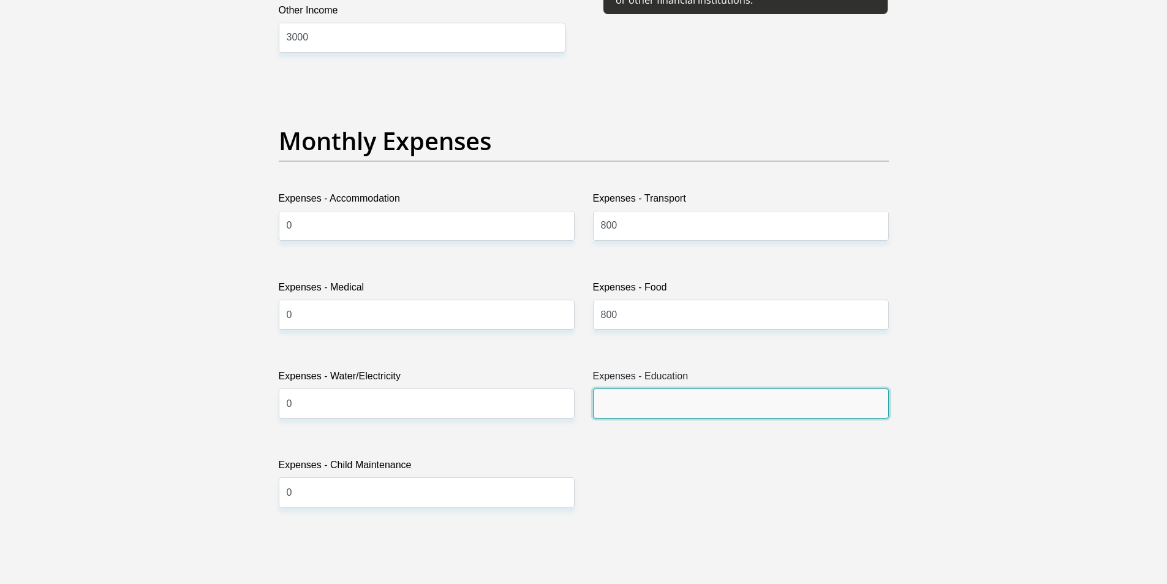
click at [643, 404] on input "Expenses - Education" at bounding box center [741, 403] width 296 height 30
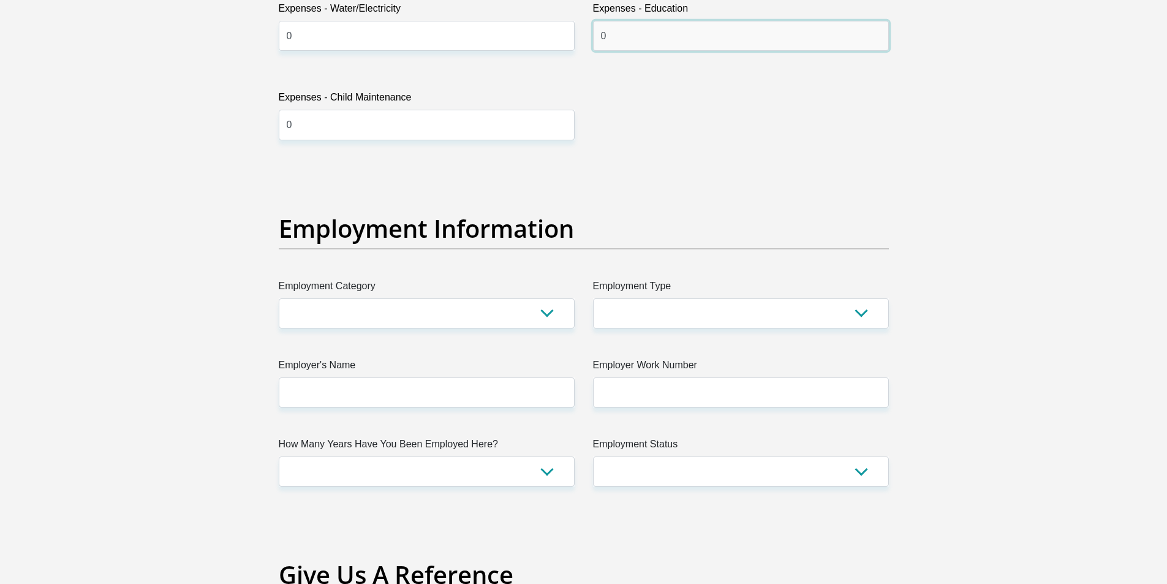
scroll to position [2144, 0]
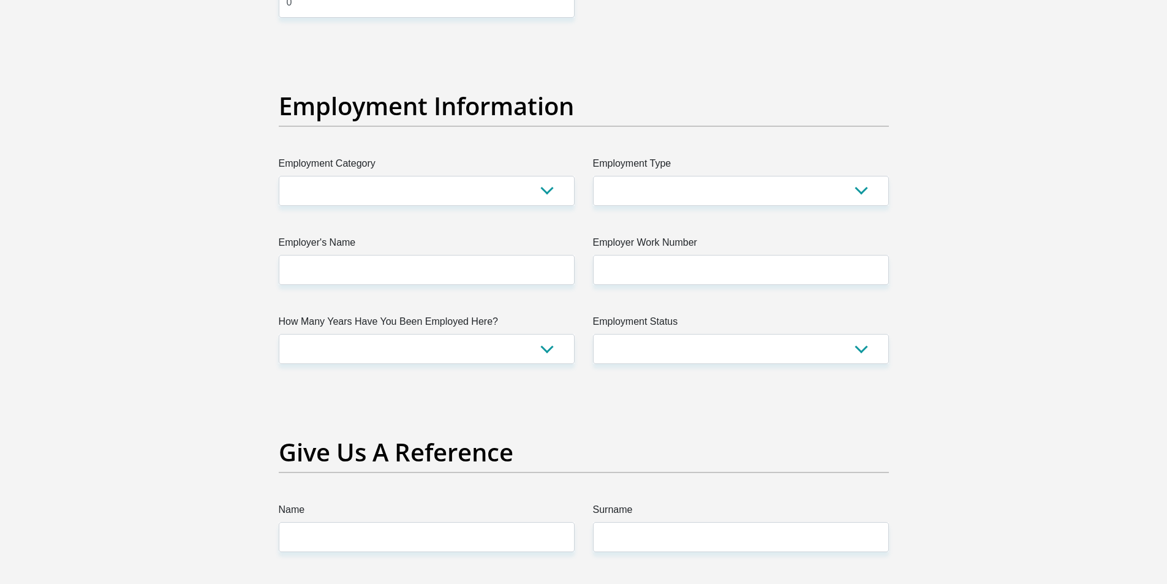
type input "0"
click at [297, 188] on select "AGRICULTURE ALCOHOL & TOBACCO CONSTRUCTION MATERIALS METALLURGY EQUIPMENT FOR R…" at bounding box center [427, 191] width 296 height 30
select select "77"
click at [279, 176] on select "AGRICULTURE ALCOHOL & TOBACCO CONSTRUCTION MATERIALS METALLURGY EQUIPMENT FOR R…" at bounding box center [427, 191] width 296 height 30
click at [646, 198] on select "College/Lecturer Craft Seller Creative Driver Executive Farmer Forces - Non Com…" at bounding box center [741, 191] width 296 height 30
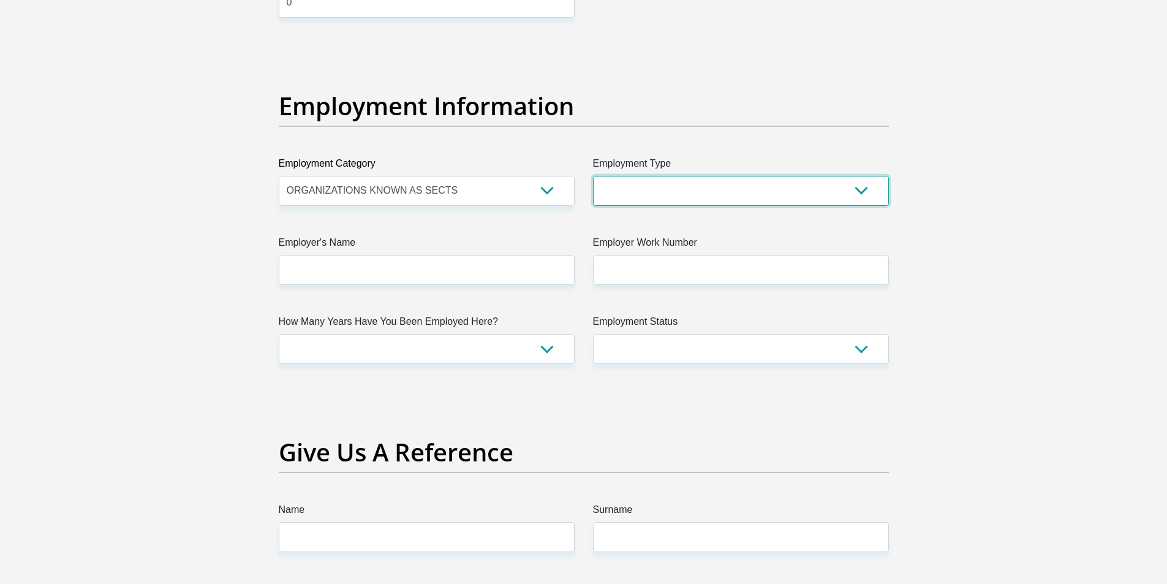
select select "Office Staff/Clerk"
click at [593, 176] on select "College/Lecturer Craft Seller Creative Driver Executive Farmer Forces - Non Com…" at bounding box center [741, 191] width 296 height 30
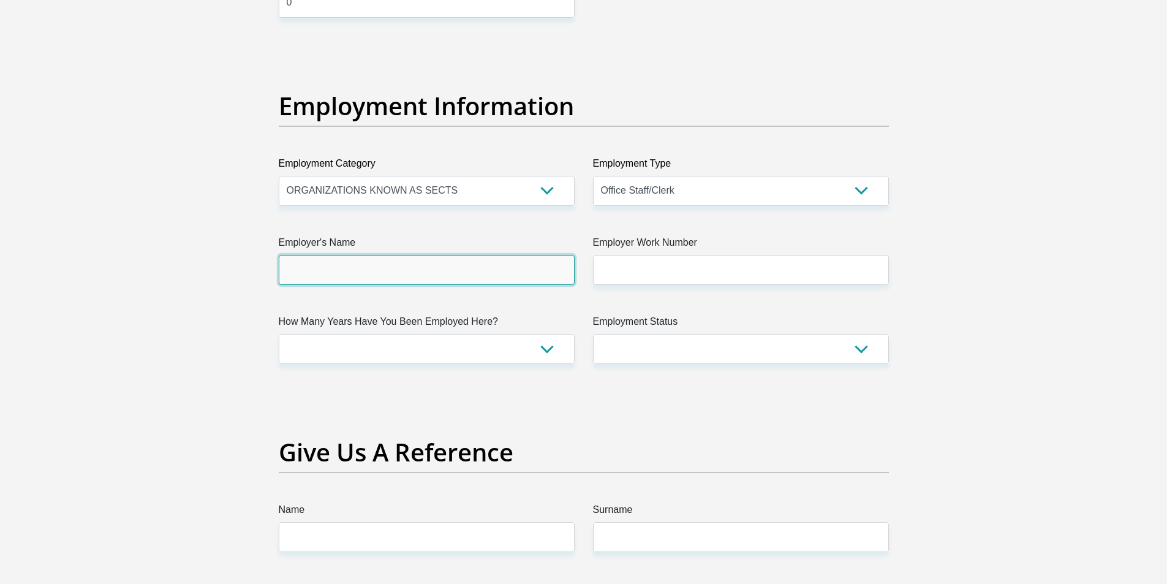
click at [466, 283] on input "Employer's Name" at bounding box center [427, 270] width 296 height 30
drag, startPoint x: 346, startPoint y: 275, endPoint x: 255, endPoint y: 271, distance: 90.7
click at [255, 271] on div "Personal Details Title Mr Ms Mrs Dr Other First Name Neo Surname Ditsela ID Num…" at bounding box center [584, 45] width 698 height 4183
drag, startPoint x: 301, startPoint y: 267, endPoint x: 278, endPoint y: 279, distance: 25.8
click at [279, 279] on input "cliwntww" at bounding box center [427, 270] width 296 height 30
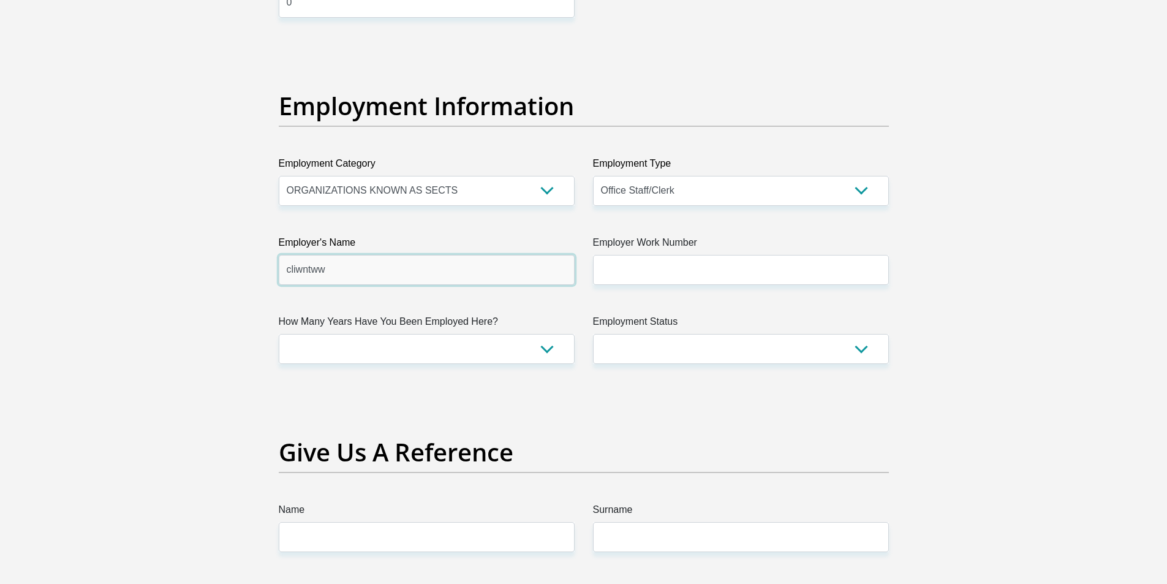
drag, startPoint x: 327, startPoint y: 271, endPoint x: 295, endPoint y: 267, distance: 32.1
click at [295, 267] on input "cliwntww" at bounding box center [427, 270] width 296 height 30
type input "clientele"
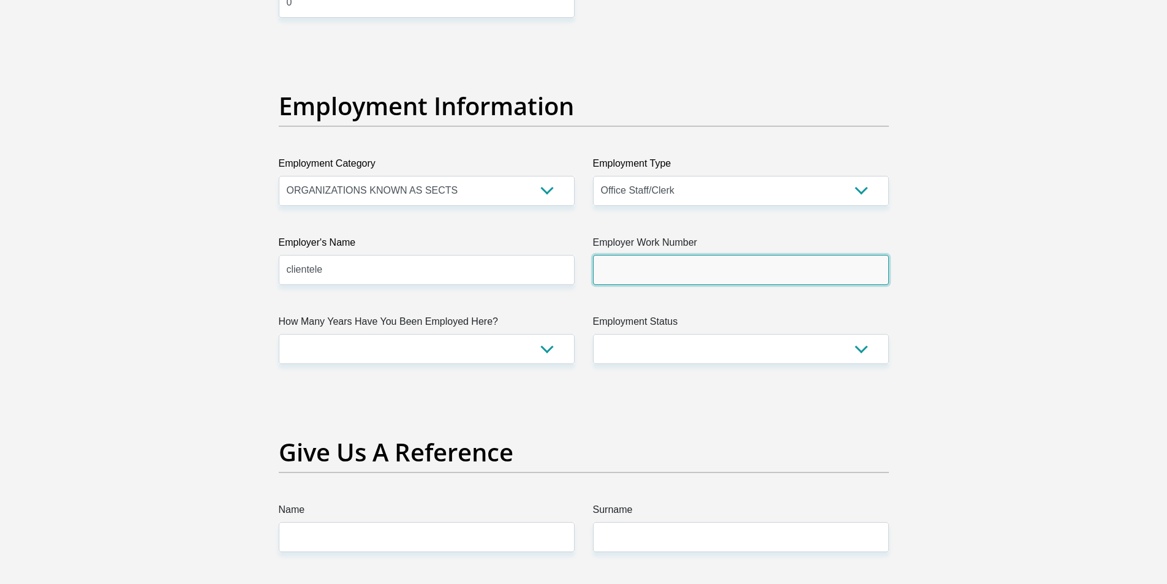
click at [643, 261] on input "Employer Work Number" at bounding box center [741, 270] width 296 height 30
type input "0113203000"
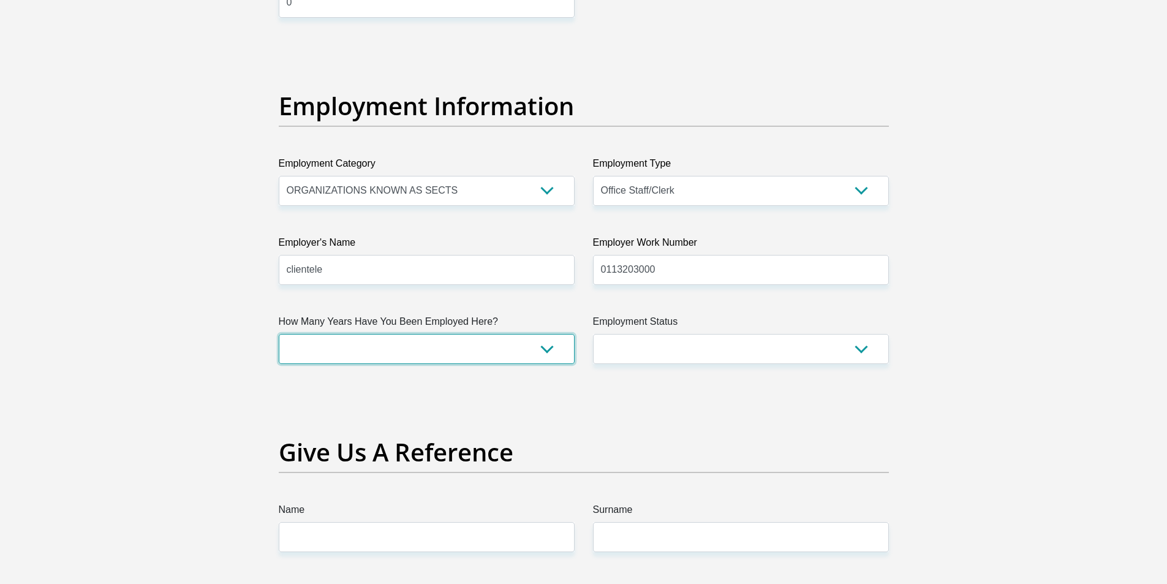
click at [478, 357] on select "less than 1 year 1-3 years 3-5 years 5+ years" at bounding box center [427, 349] width 296 height 30
select select "60"
click at [279, 334] on select "less than 1 year 1-3 years 3-5 years 5+ years" at bounding box center [427, 349] width 296 height 30
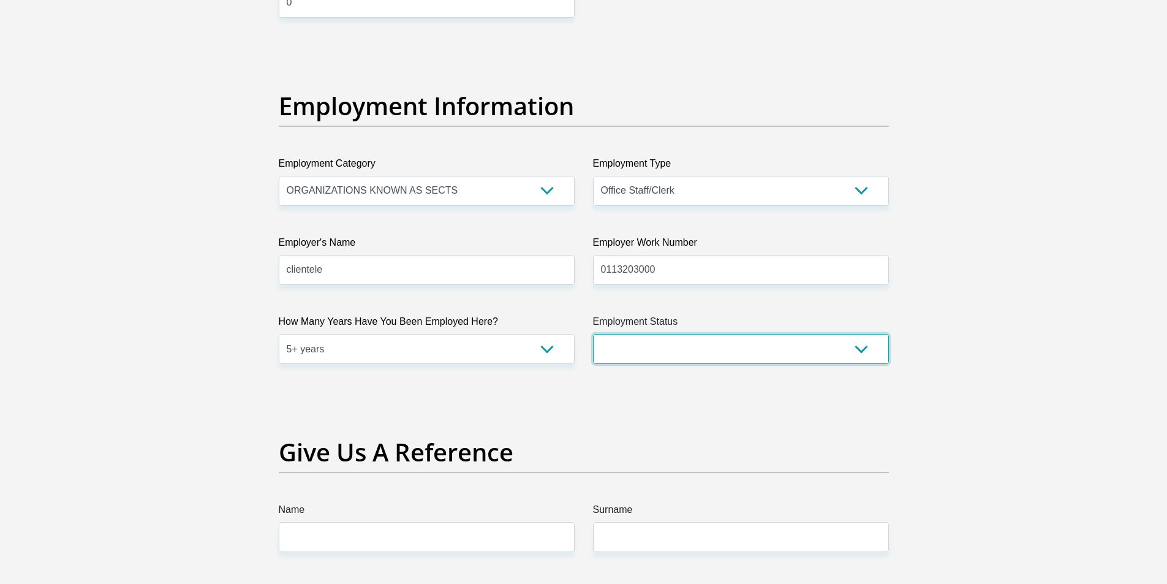
drag, startPoint x: 655, startPoint y: 349, endPoint x: 652, endPoint y: 362, distance: 13.1
click at [655, 349] on select "Permanent/Full-time Part-time/Casual Contract Worker Self-Employed Housewife Re…" at bounding box center [741, 349] width 296 height 30
select select "1"
click at [593, 334] on select "Permanent/Full-time Part-time/Casual Contract Worker Self-Employed Housewife Re…" at bounding box center [741, 349] width 296 height 30
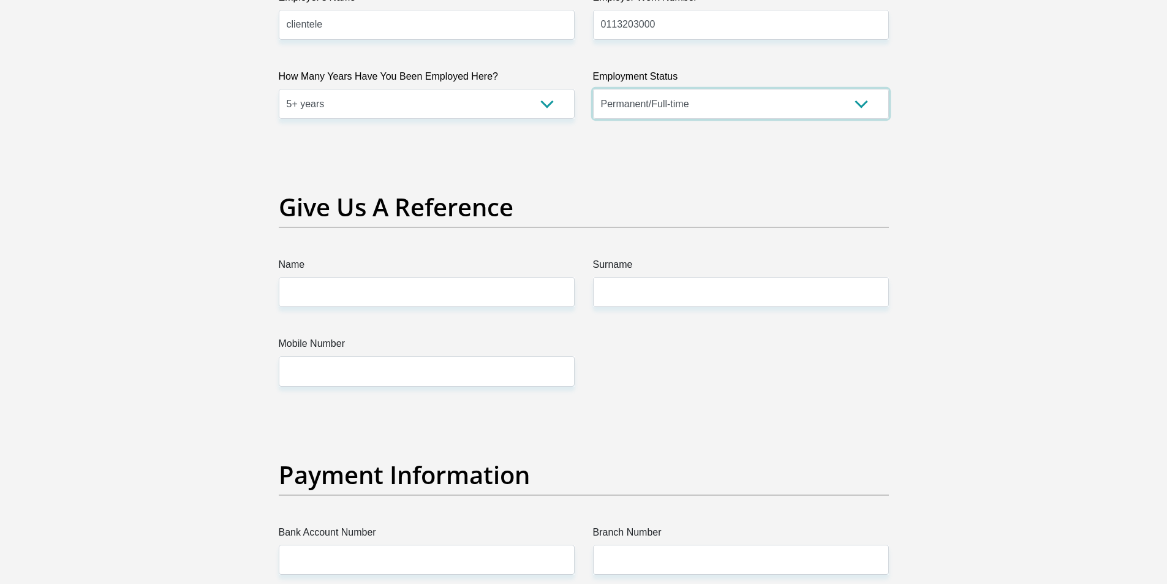
scroll to position [2451, 0]
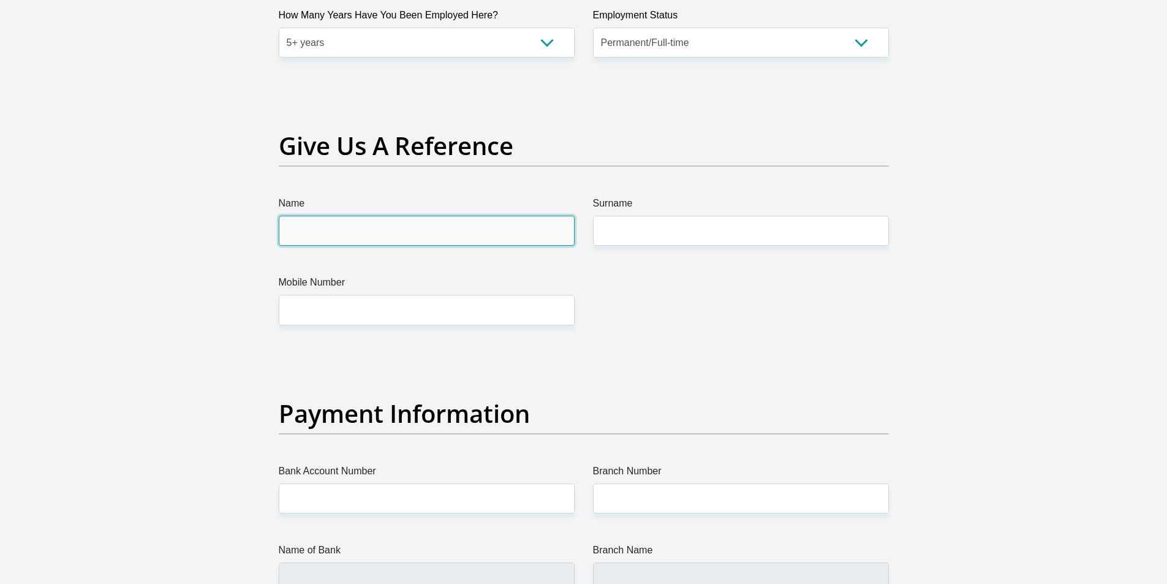
click at [370, 230] on input "Name" at bounding box center [427, 231] width 296 height 30
click at [342, 228] on input "Silence Muhlanga" at bounding box center [427, 231] width 296 height 30
type input "Silence"
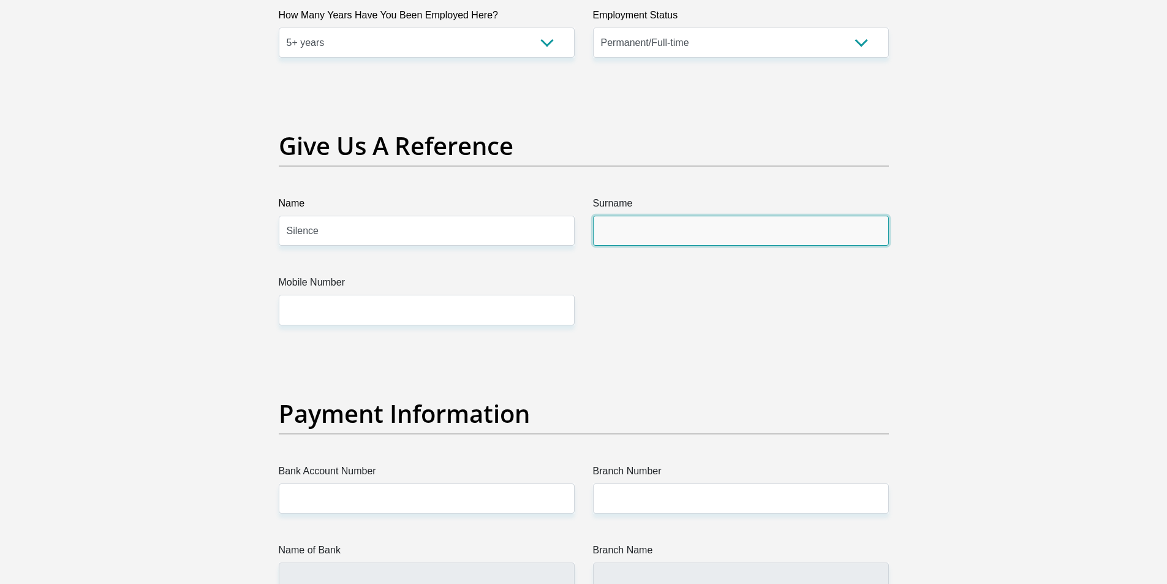
click at [662, 232] on input "Surname" at bounding box center [741, 231] width 296 height 30
paste input "Muhlanga"
type input "Muhlanga"
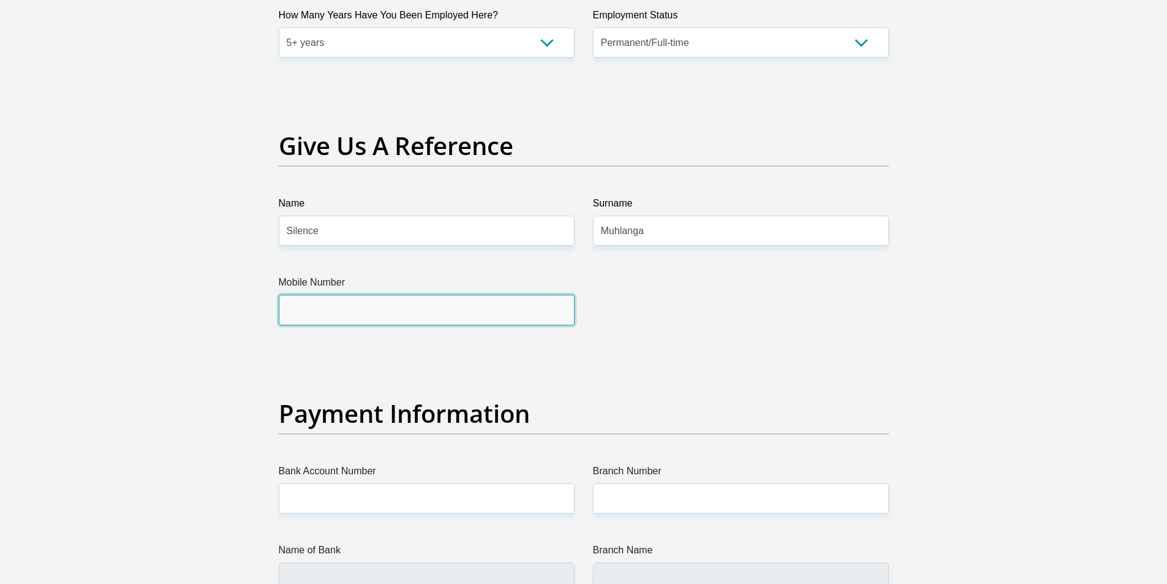
click at [400, 303] on input "Mobile Number" at bounding box center [427, 310] width 296 height 30
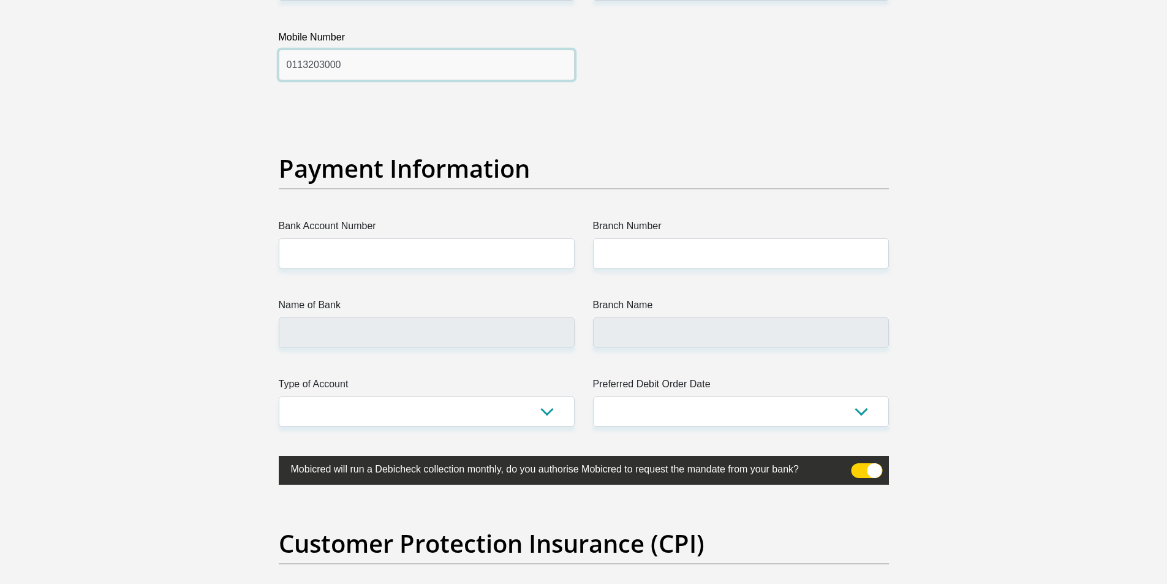
scroll to position [2757, 0]
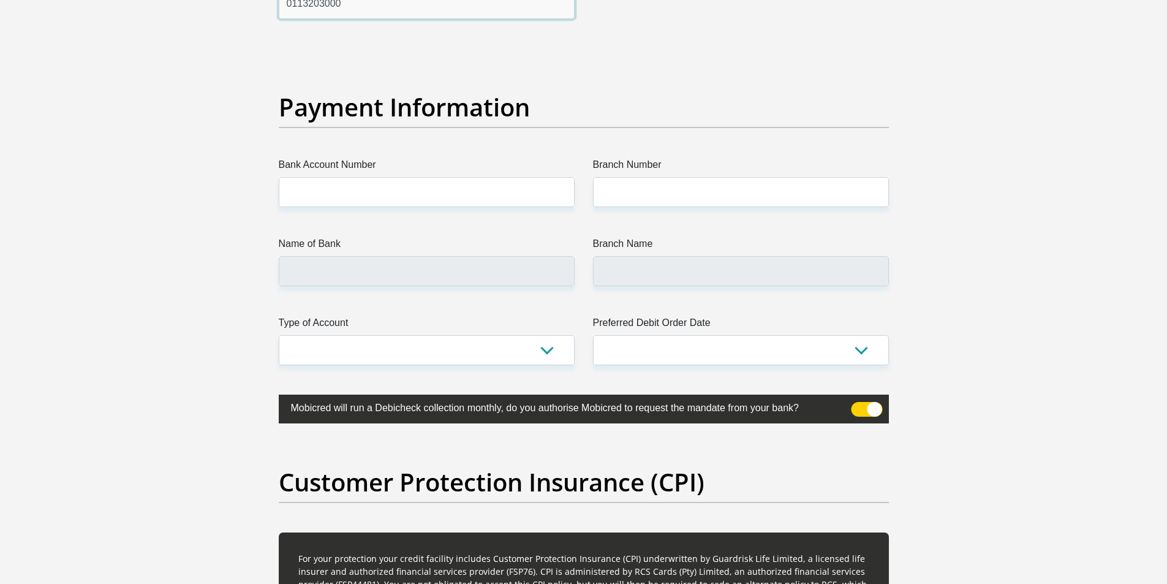
type input "0113203000"
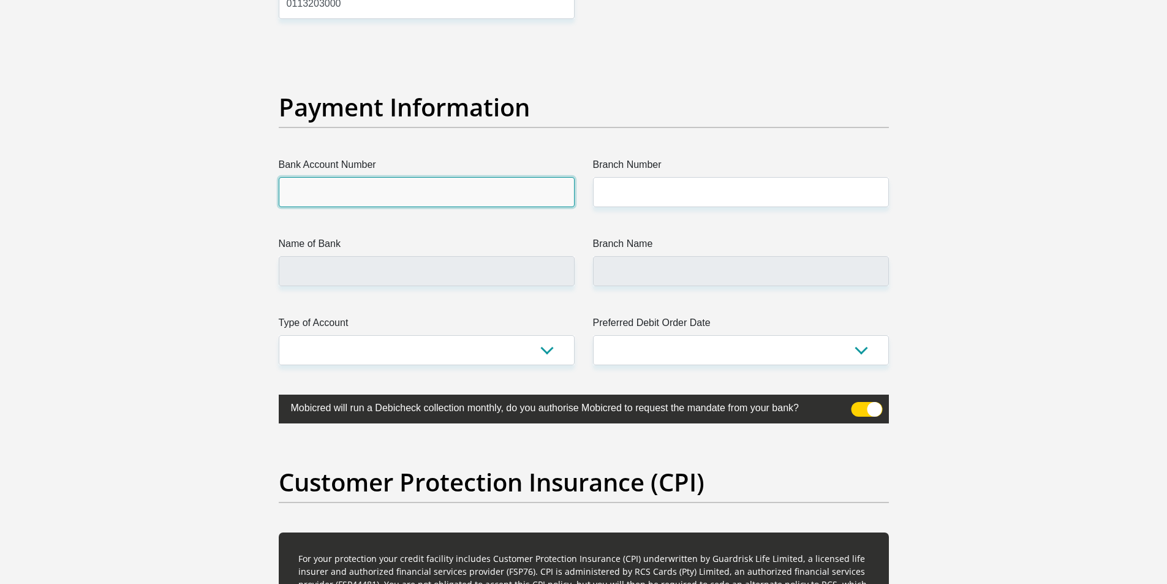
click at [369, 196] on input "Bank Account Number" at bounding box center [427, 192] width 296 height 30
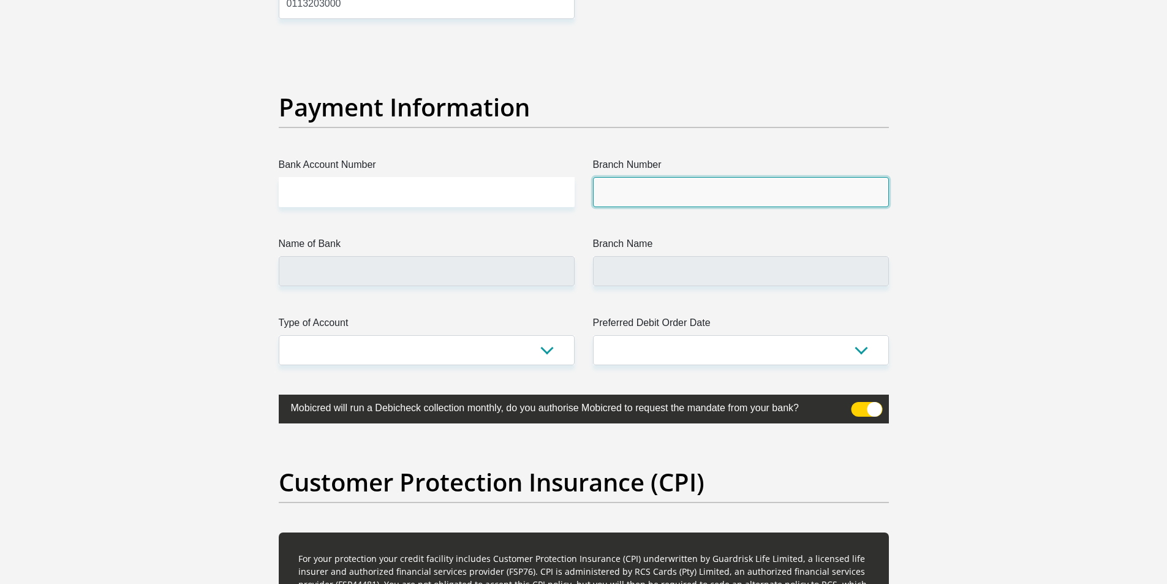
click at [685, 200] on input "Branch Number" at bounding box center [741, 192] width 296 height 30
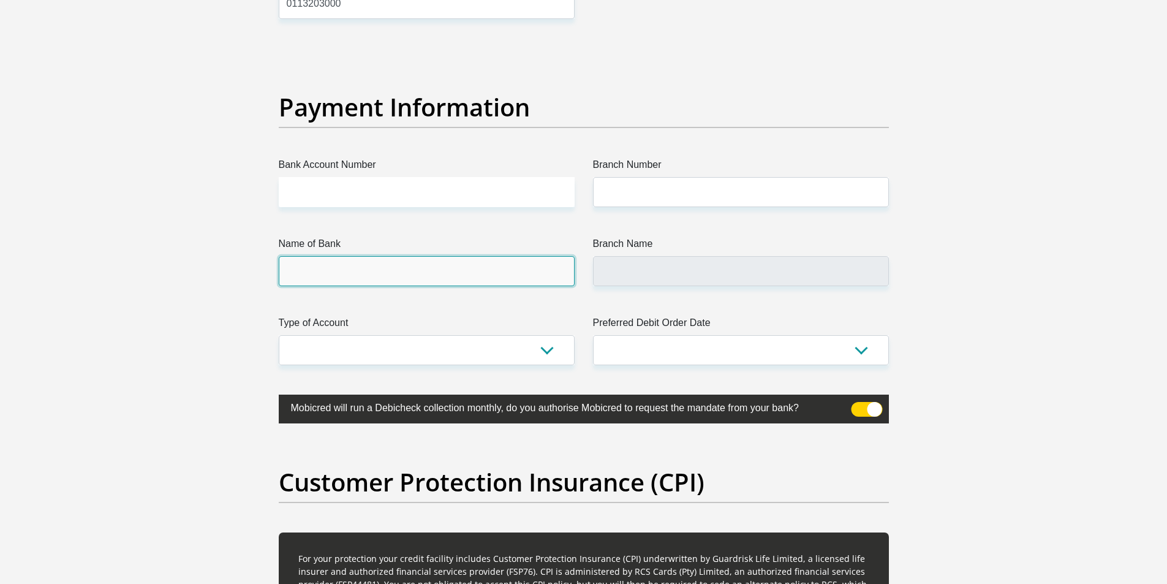
click at [358, 275] on input "Name of Bank" at bounding box center [427, 271] width 296 height 30
click at [451, 189] on input "Bank Account Number" at bounding box center [427, 192] width 296 height 30
type input "13480190371"
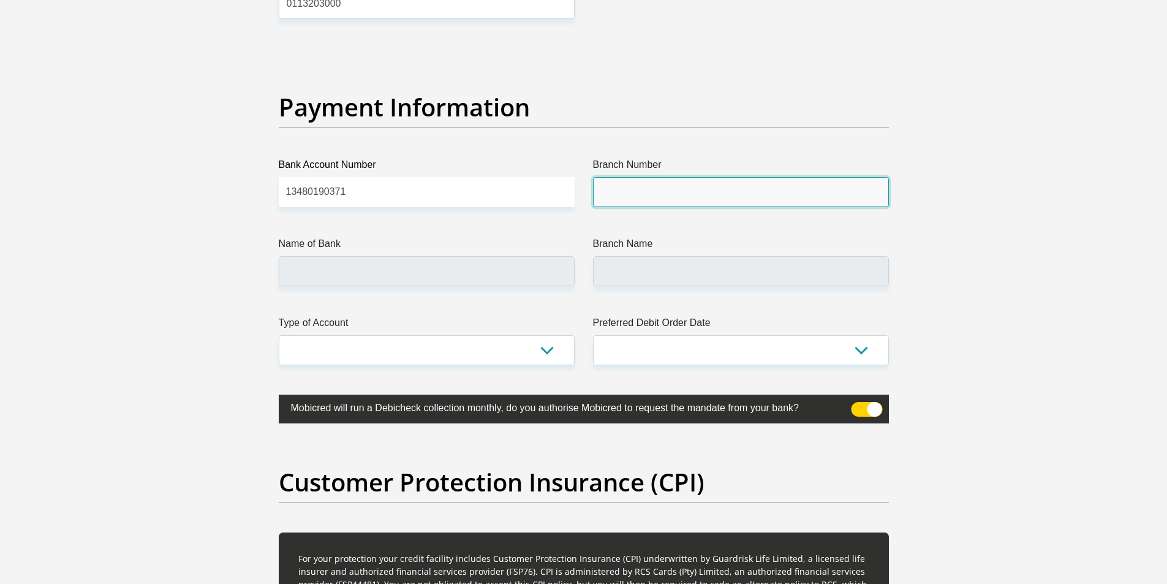
click at [738, 195] on input "Branch Number" at bounding box center [741, 192] width 296 height 30
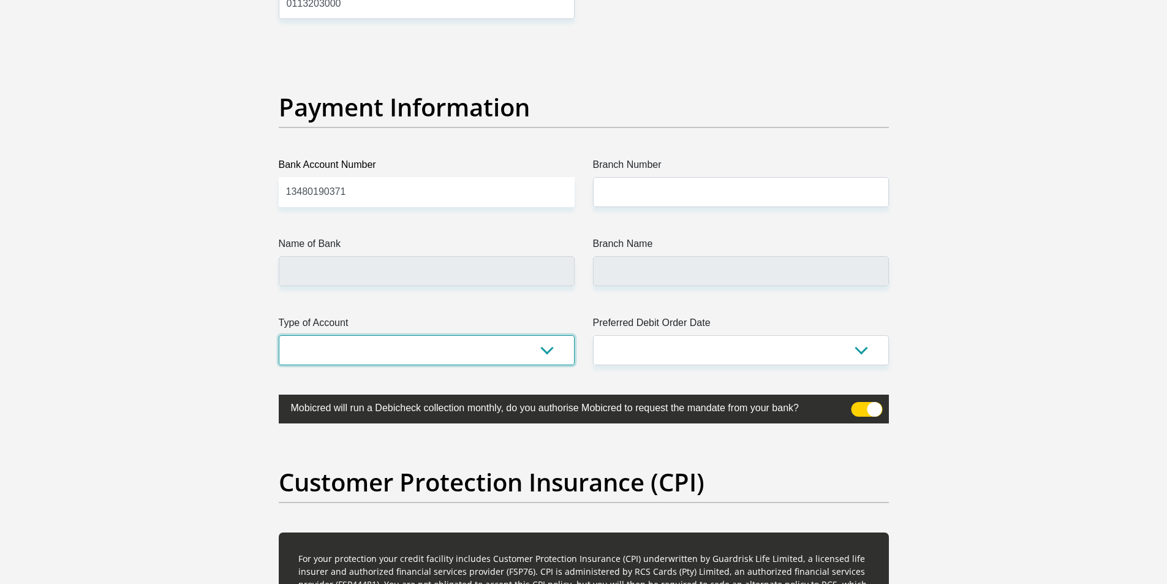
click at [463, 345] on select "Cheque Savings" at bounding box center [427, 350] width 296 height 30
select select "CUR"
click at [279, 335] on select "Cheque Savings" at bounding box center [427, 350] width 296 height 30
click at [643, 350] on select "1st 2nd 3rd 4th 5th 7th 18th 19th 20th 21st 22nd 23rd 24th 25th 26th 27th 28th …" at bounding box center [741, 350] width 296 height 30
select select "25"
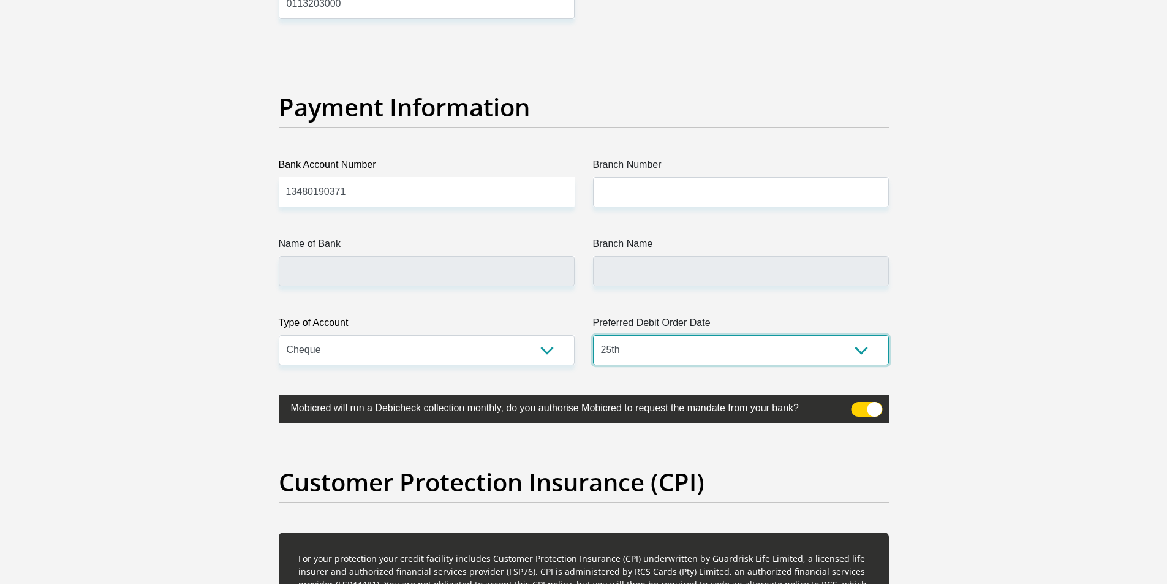
click at [593, 335] on select "1st 2nd 3rd 4th 5th 7th 18th 19th 20th 21st 22nd 23rd 24th 25th 26th 27th 28th …" at bounding box center [741, 350] width 296 height 30
click at [659, 271] on input "Branch Name" at bounding box center [741, 271] width 296 height 30
click at [399, 277] on input "Name of Bank" at bounding box center [427, 271] width 296 height 30
click at [681, 260] on input "Branch Name" at bounding box center [741, 271] width 296 height 30
click at [687, 267] on input "Branch Name" at bounding box center [741, 271] width 296 height 30
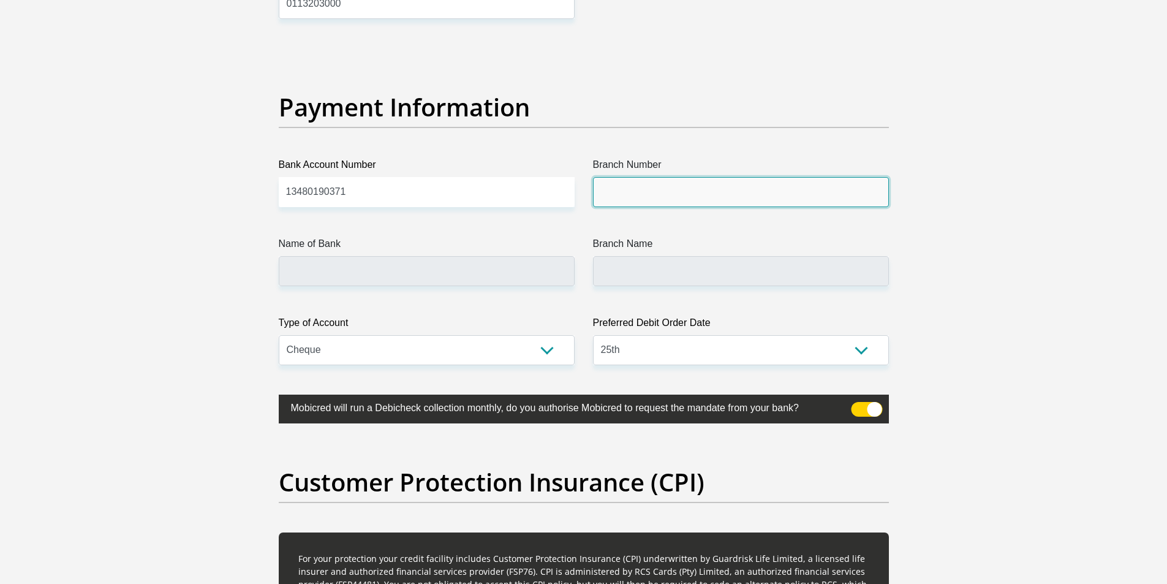
click at [635, 188] on input "Branch Number" at bounding box center [741, 192] width 296 height 30
paste input "679000"
type input "679000"
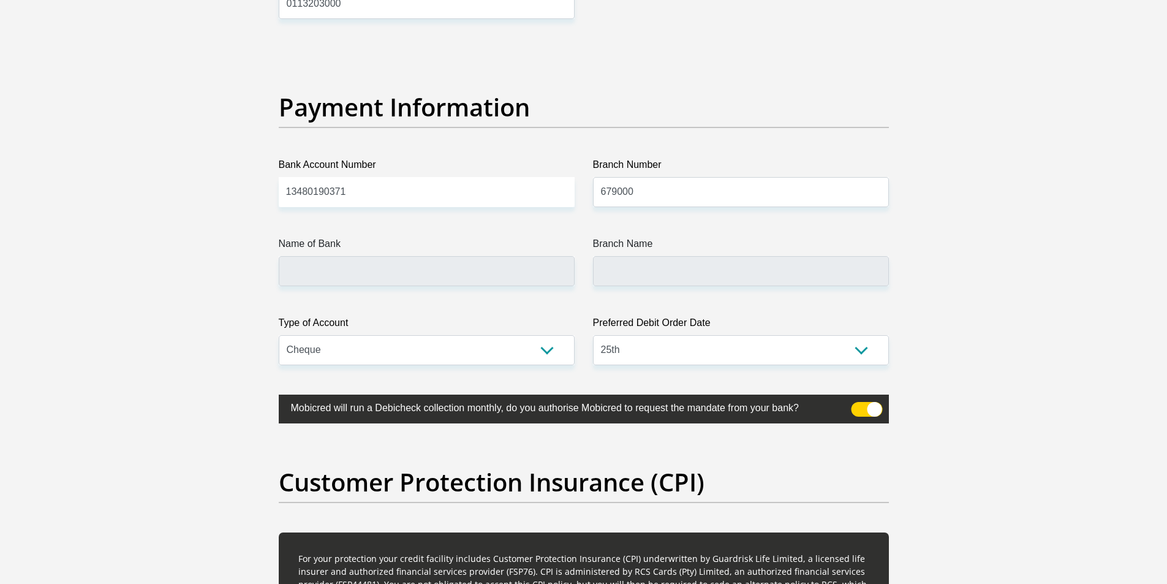
type input "DISCOVERY BANK LTD"
type input "DISCOVERY UNIVERSAL BRANCH"
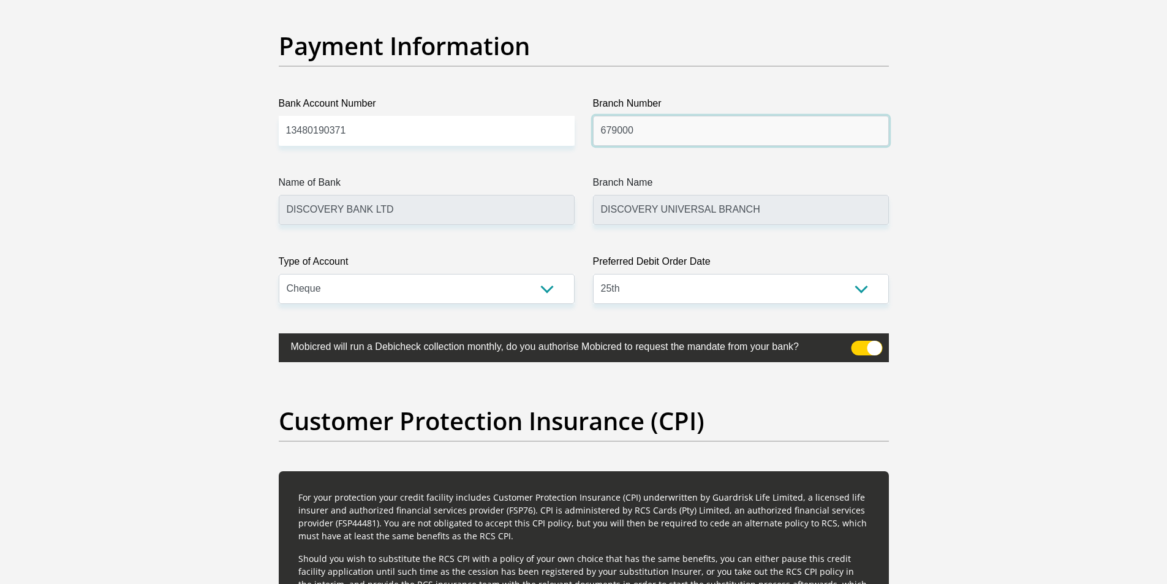
scroll to position [2880, 0]
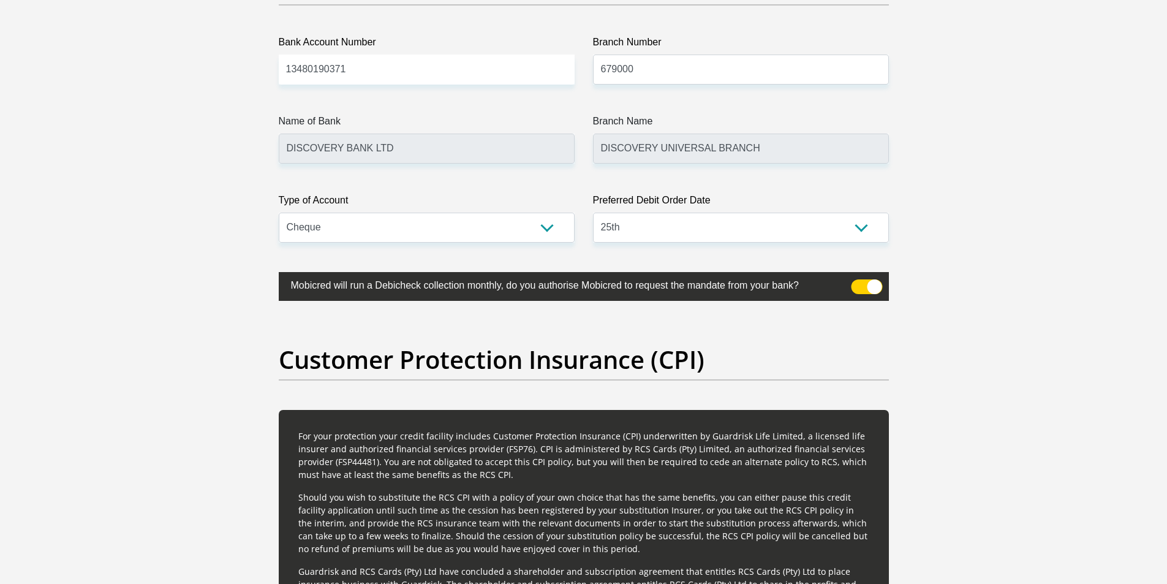
click at [867, 282] on span at bounding box center [866, 286] width 31 height 15
click at [858, 282] on input "checkbox" at bounding box center [858, 282] width 0 height 0
click at [873, 284] on span at bounding box center [866, 286] width 31 height 15
click at [858, 282] on input "checkbox" at bounding box center [858, 282] width 0 height 0
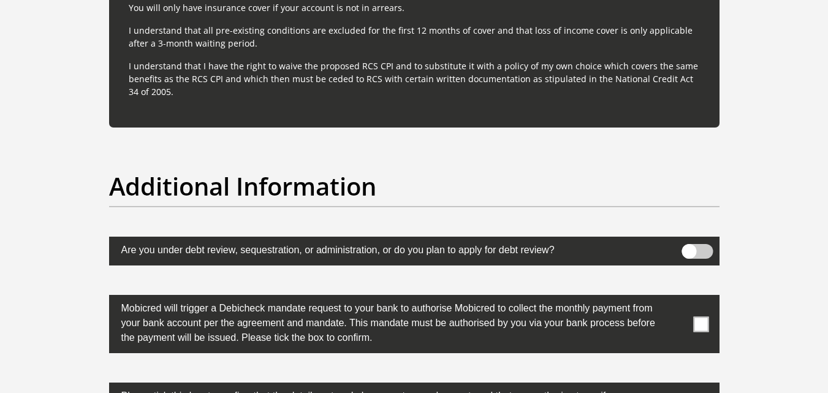
scroll to position [3737, 0]
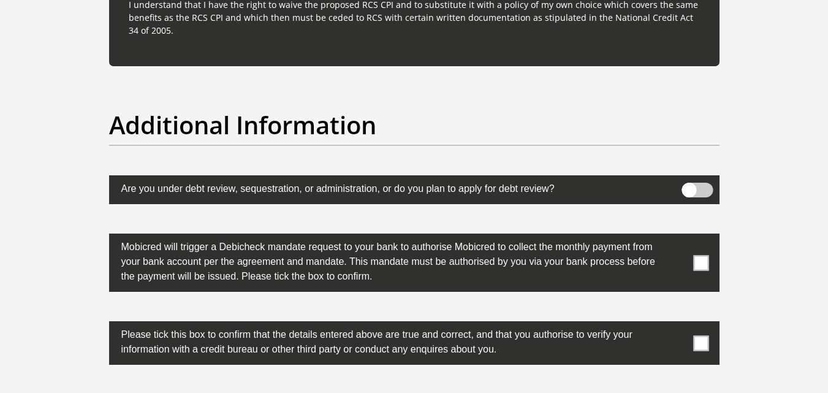
click at [698, 260] on span at bounding box center [700, 262] width 15 height 15
click at [676, 236] on input "checkbox" at bounding box center [676, 236] width 0 height 0
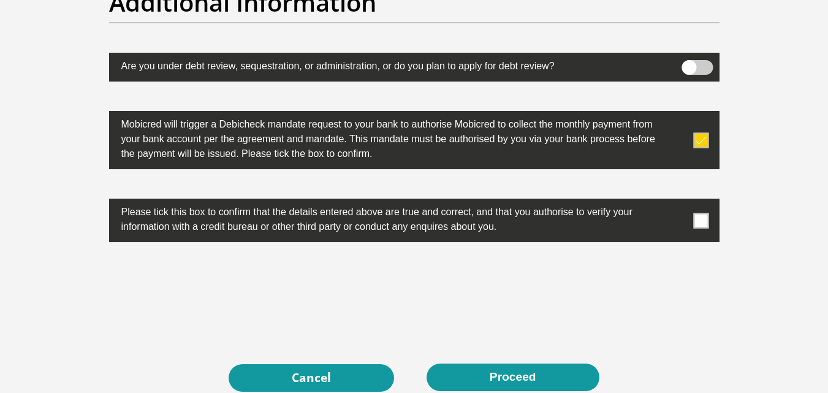
click at [697, 218] on span at bounding box center [700, 220] width 15 height 15
click at [676, 202] on input "checkbox" at bounding box center [676, 202] width 0 height 0
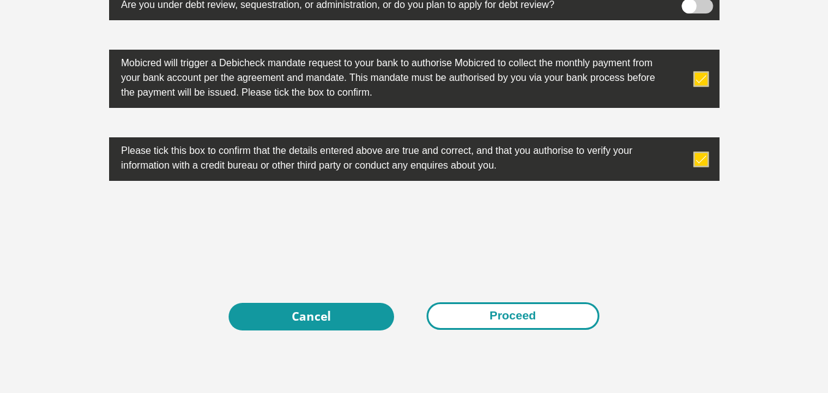
click at [565, 315] on button "Proceed" at bounding box center [512, 316] width 173 height 28
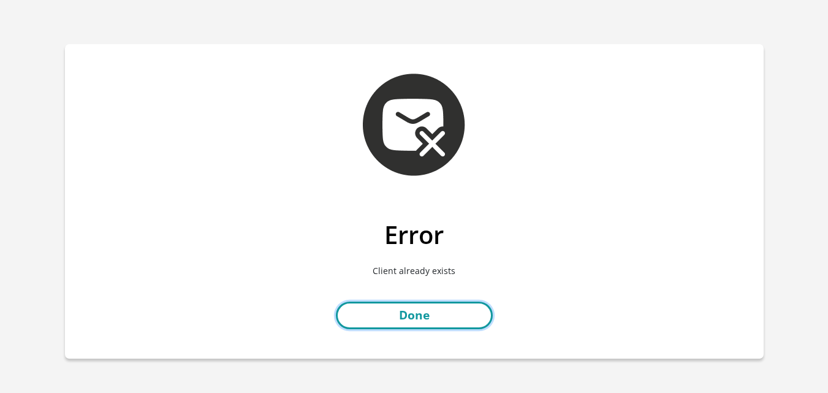
click at [373, 316] on link "Done" at bounding box center [414, 315] width 157 height 28
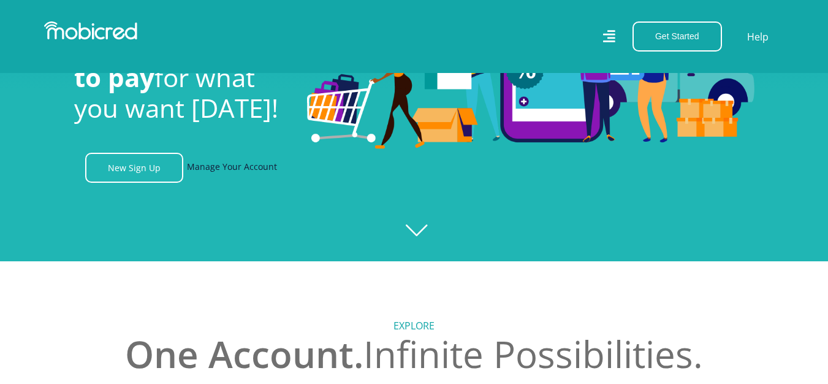
scroll to position [0, 873]
click at [238, 170] on link "Manage Your Account" at bounding box center [232, 168] width 90 height 30
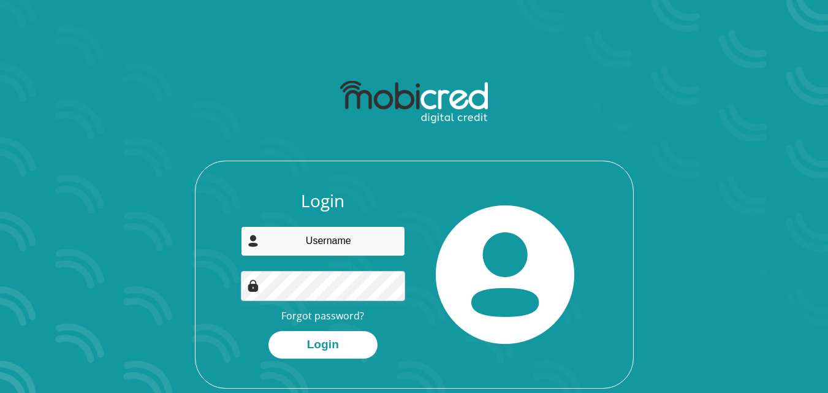
click at [350, 244] on input "email" at bounding box center [323, 241] width 164 height 30
type input "maswabineo1@gmail.com"
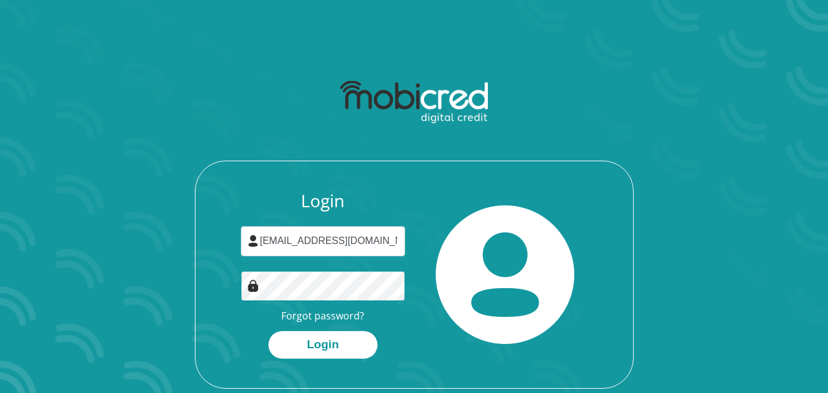
click at [268, 331] on button "Login" at bounding box center [322, 345] width 109 height 28
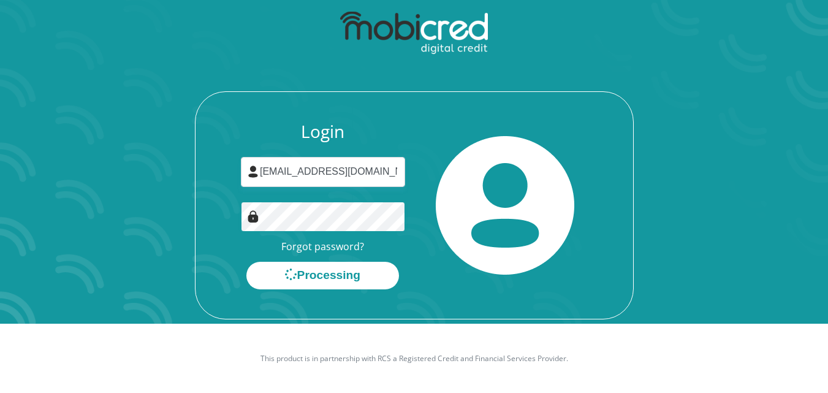
scroll to position [70, 0]
